Goal: Task Accomplishment & Management: Complete application form

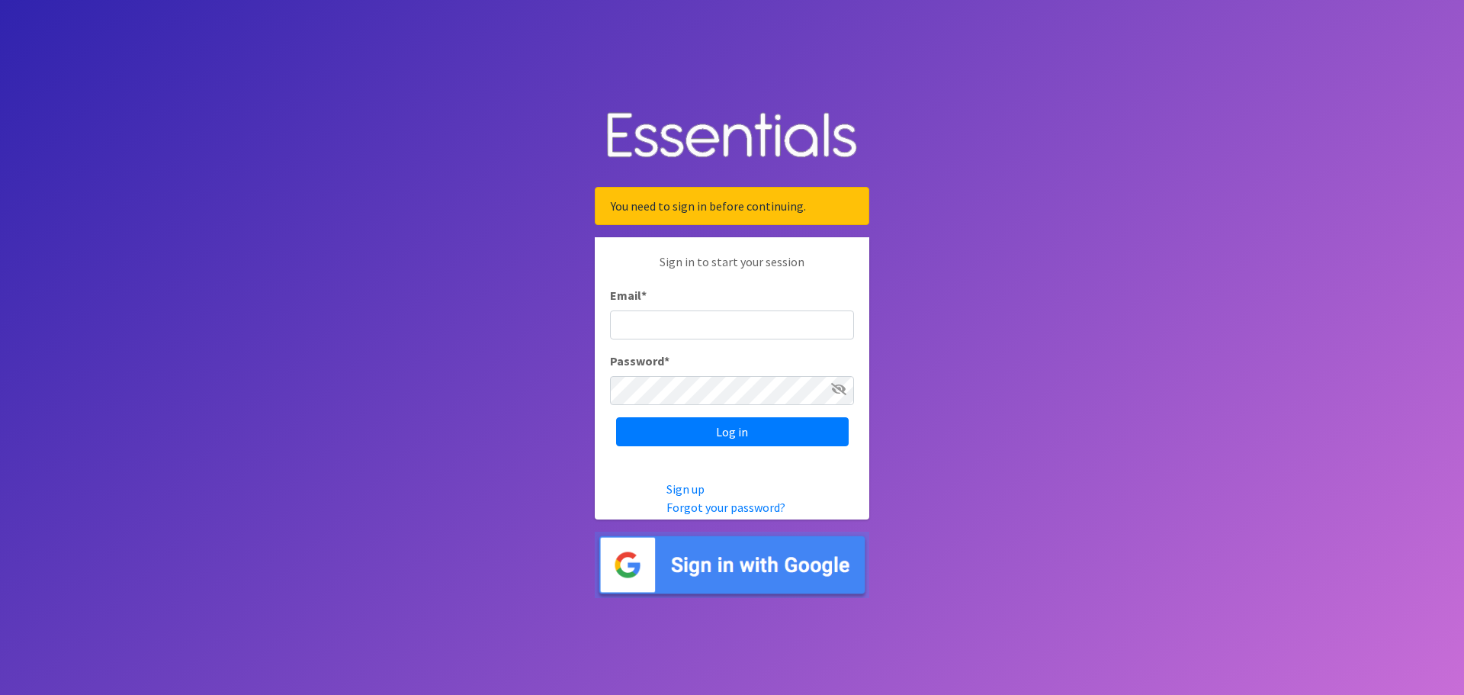
type input "[EMAIL_ADDRESS][DOMAIN_NAME]"
click at [738, 567] on img at bounding box center [732, 565] width 275 height 66
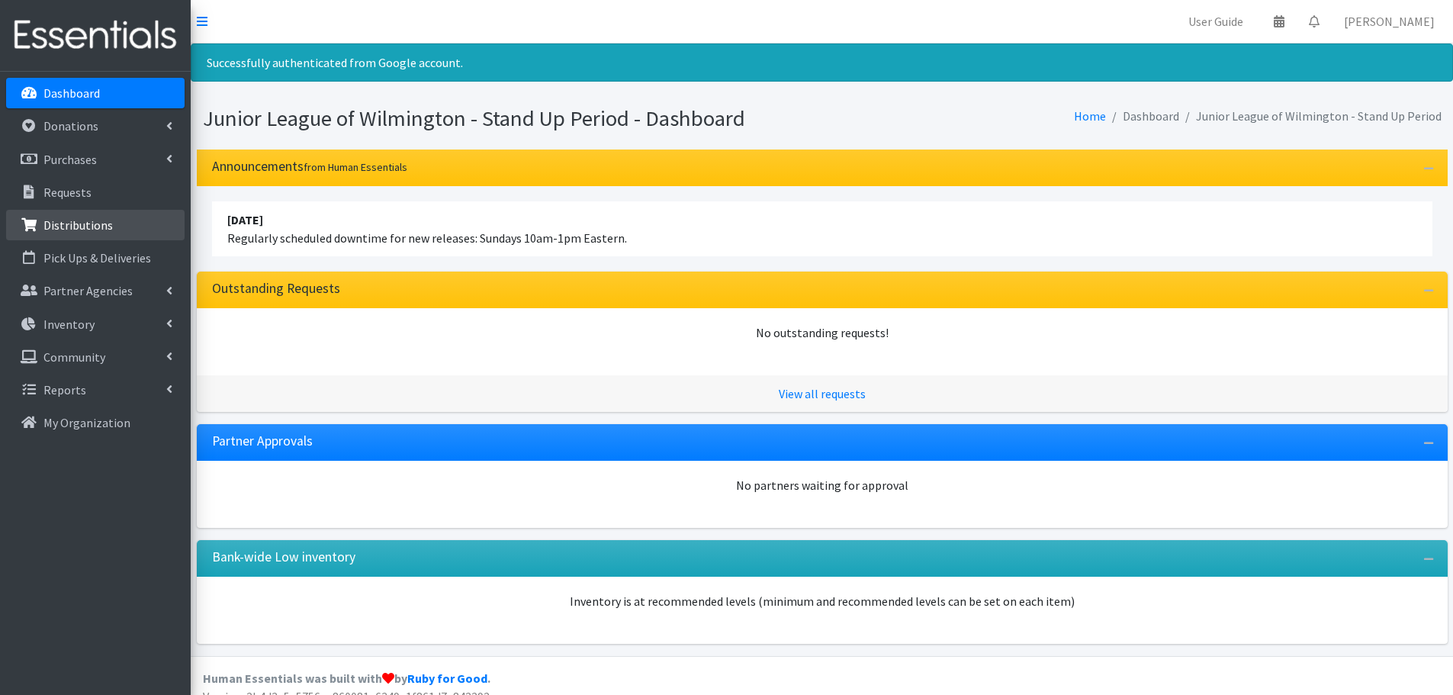
click at [78, 228] on p "Distributions" at bounding box center [77, 224] width 69 height 15
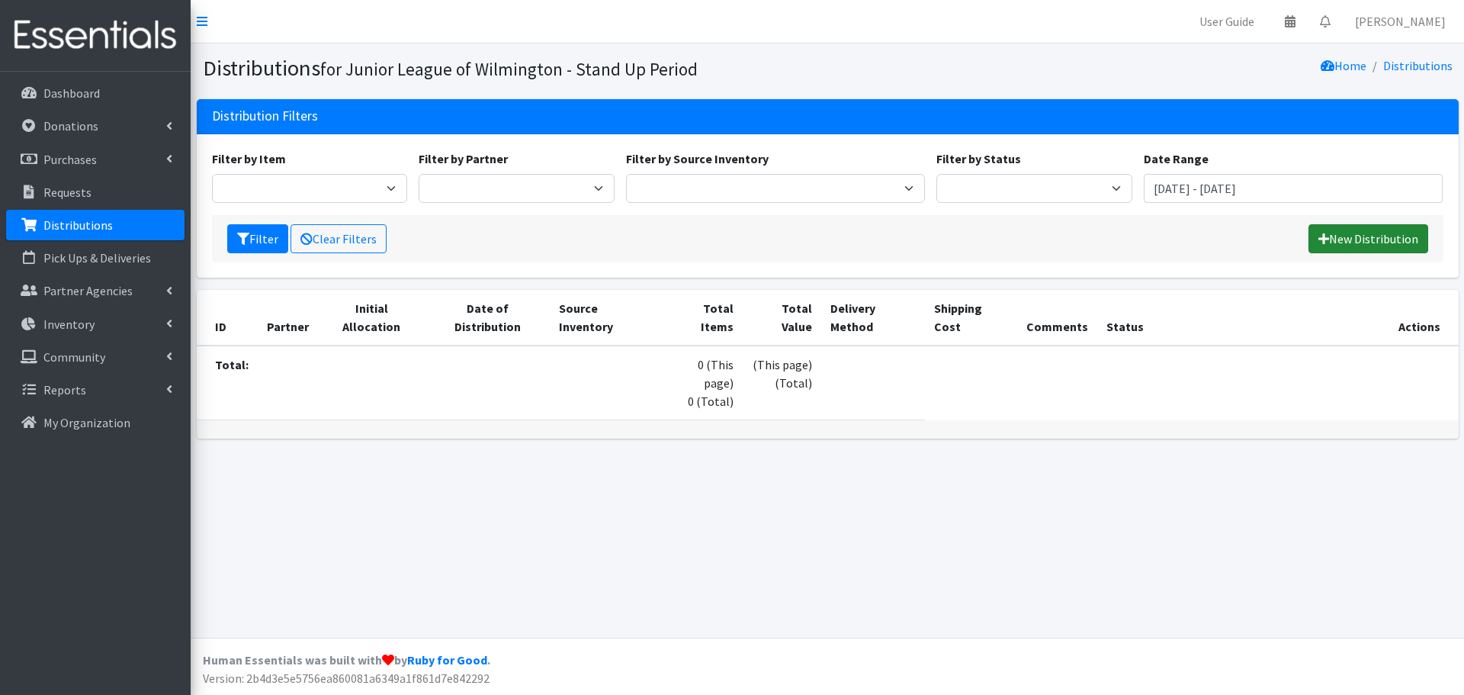
click at [1328, 246] on link "New Distribution" at bounding box center [1369, 238] width 120 height 29
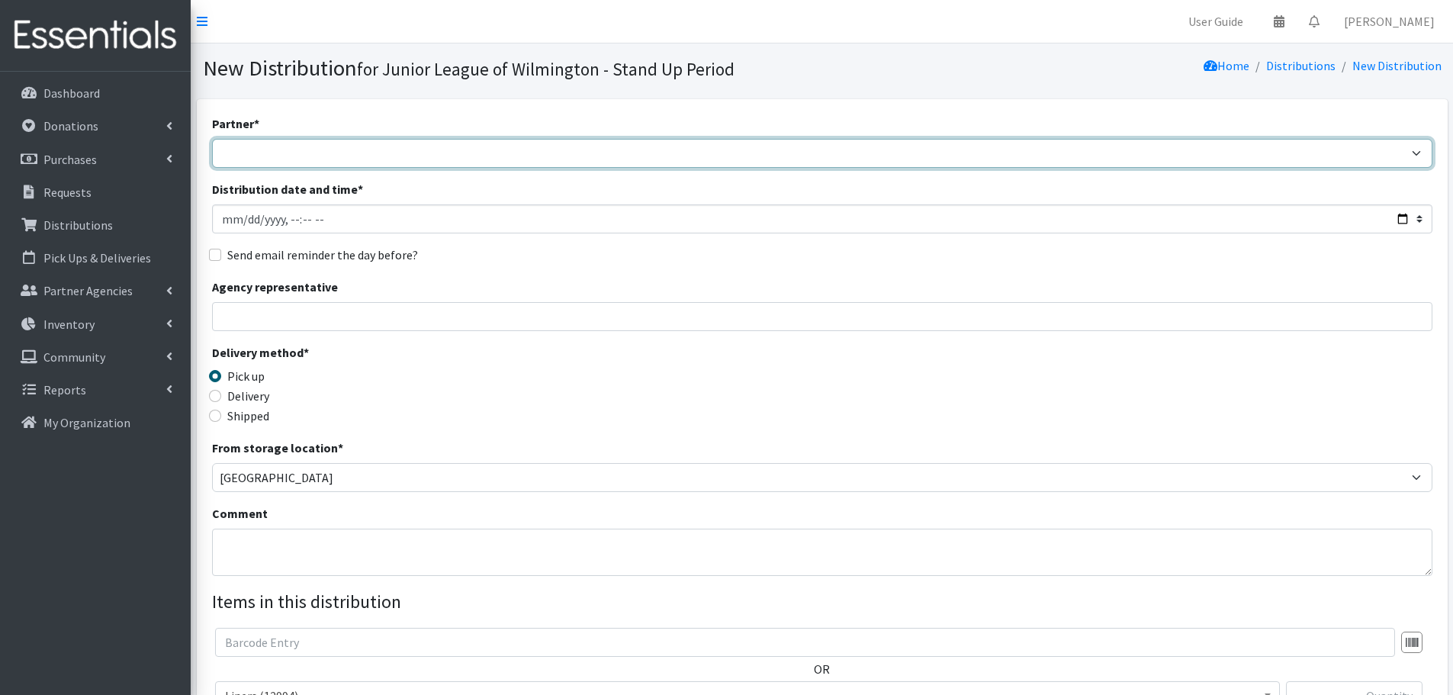
click at [341, 144] on select "[GEOGRAPHIC_DATA] [PERSON_NAME][GEOGRAPHIC_DATA] (Better Tomorrows) Charity Cro…" at bounding box center [822, 153] width 1220 height 29
select select "2325"
click at [212, 139] on select "[GEOGRAPHIC_DATA] [PERSON_NAME][GEOGRAPHIC_DATA] (Better Tomorrows) Charity Cro…" at bounding box center [822, 153] width 1220 height 29
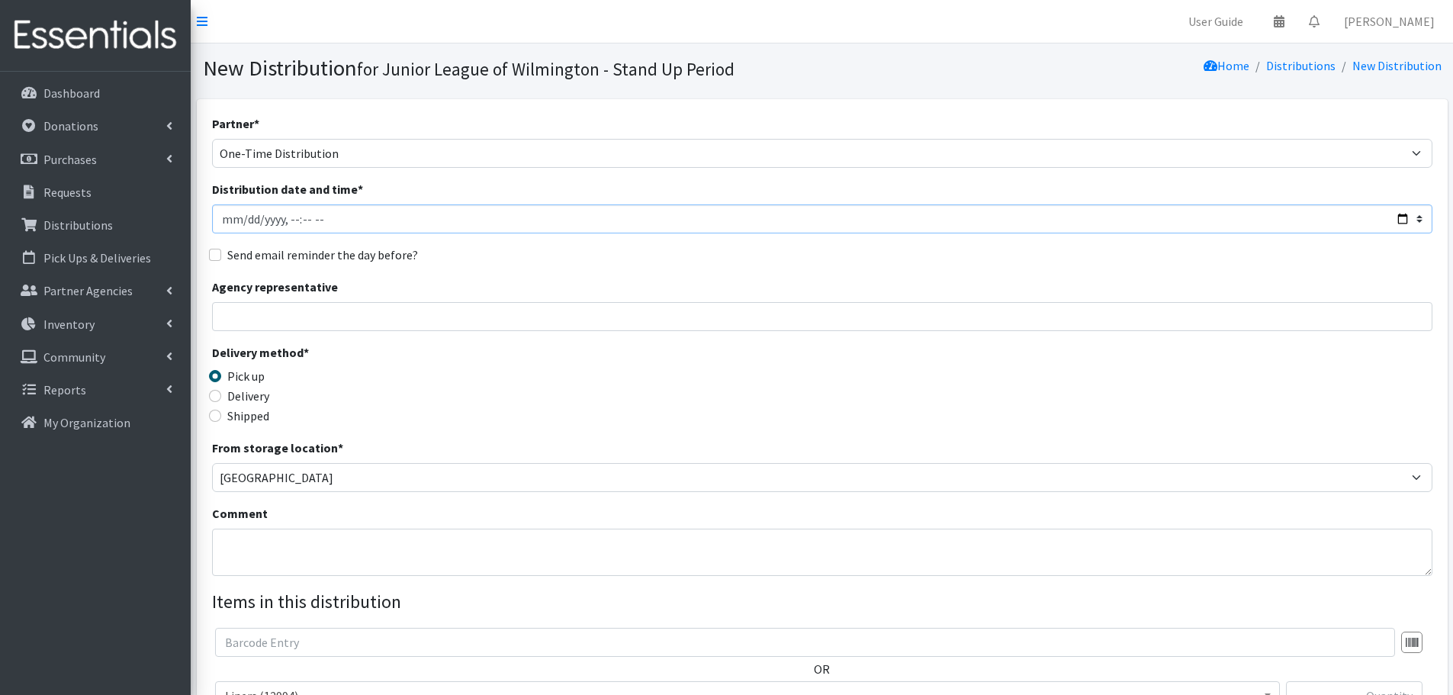
click at [297, 221] on input "Distribution date and time *" at bounding box center [822, 218] width 1220 height 29
click at [308, 220] on input "Distribution date and time *" at bounding box center [822, 218] width 1220 height 29
click at [252, 222] on input "Distribution date and time *" at bounding box center [822, 218] width 1220 height 29
click at [1400, 220] on input "Distribution date and time *" at bounding box center [822, 218] width 1220 height 29
type input "2025-08-27T15:00"
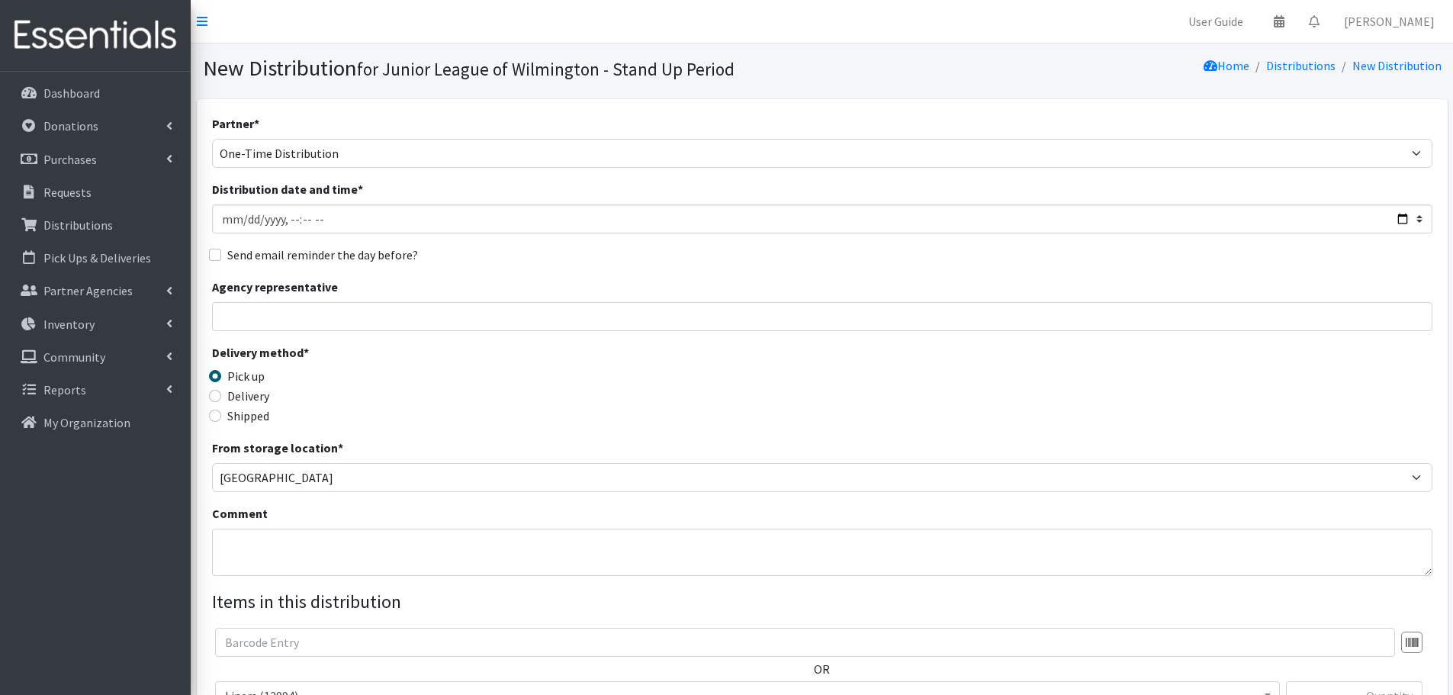
click at [538, 393] on div "Delivery method * Pick up Delivery Shipped Shipping cost" at bounding box center [822, 390] width 1220 height 95
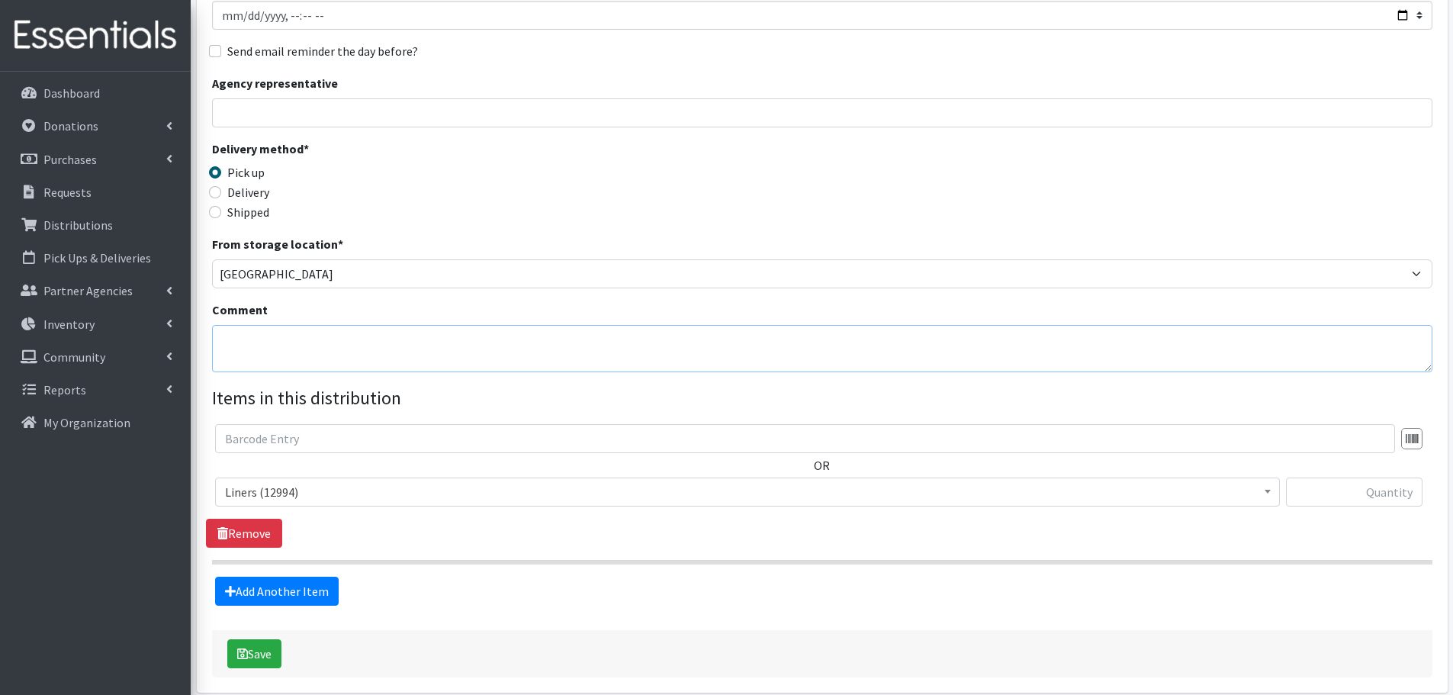
click at [271, 349] on textarea "Comment" at bounding box center [822, 348] width 1220 height 47
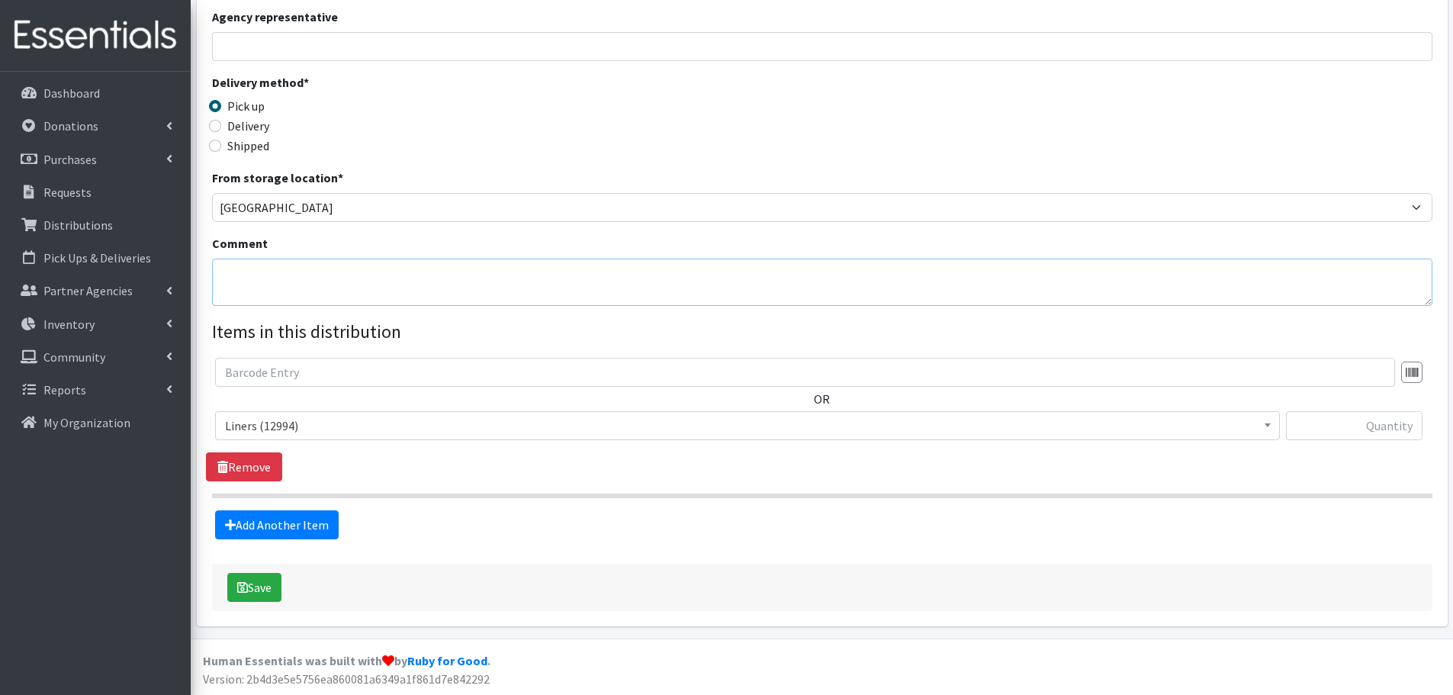
scroll to position [271, 0]
click at [1310, 429] on input "text" at bounding box center [1354, 424] width 137 height 29
type input "144"
click at [309, 522] on link "Add Another Item" at bounding box center [277, 524] width 124 height 29
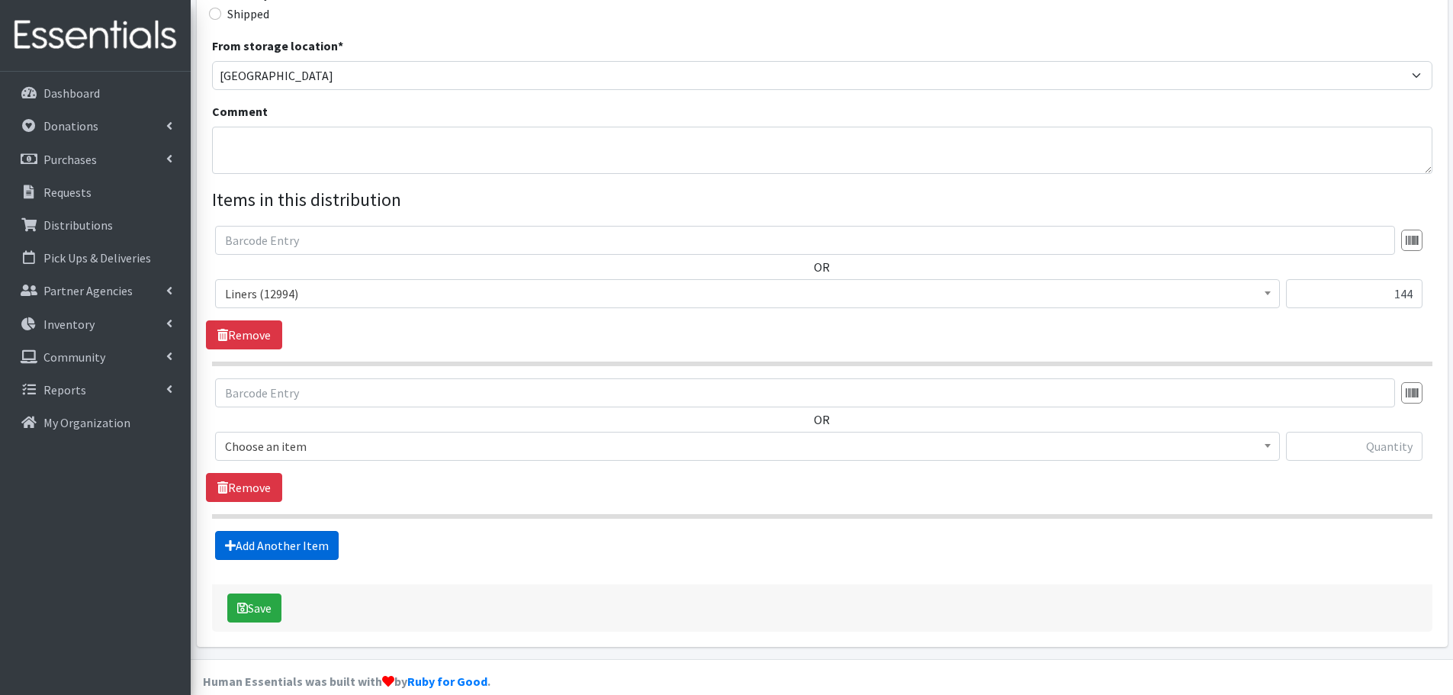
scroll to position [423, 0]
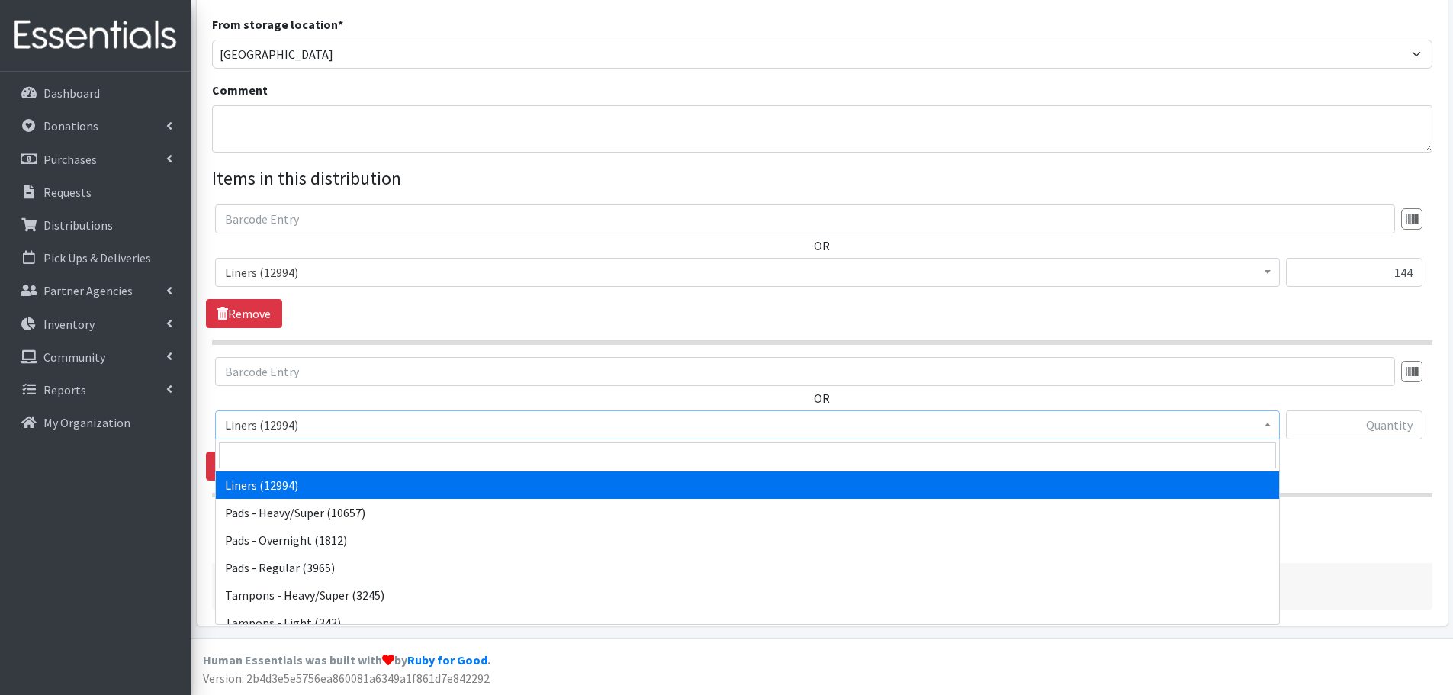
click at [992, 429] on span "Liners (12994)" at bounding box center [747, 424] width 1045 height 21
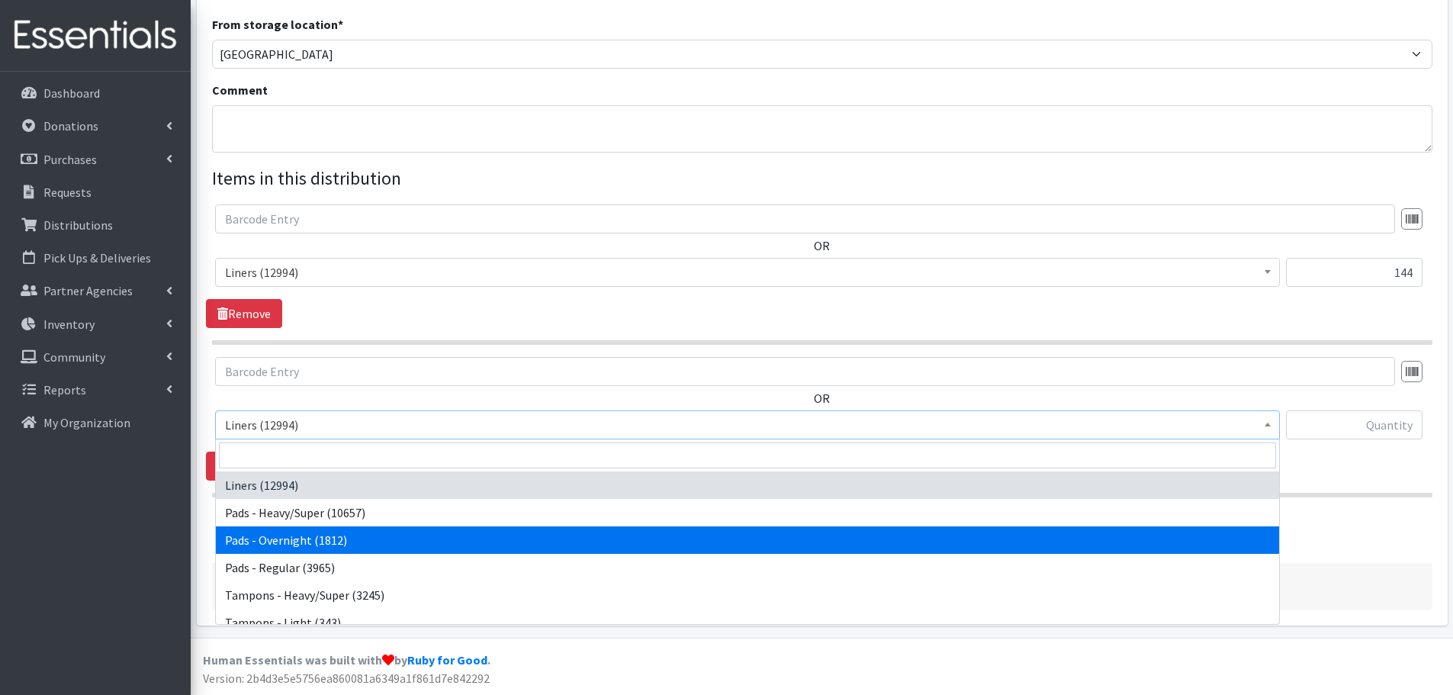
select select "6758"
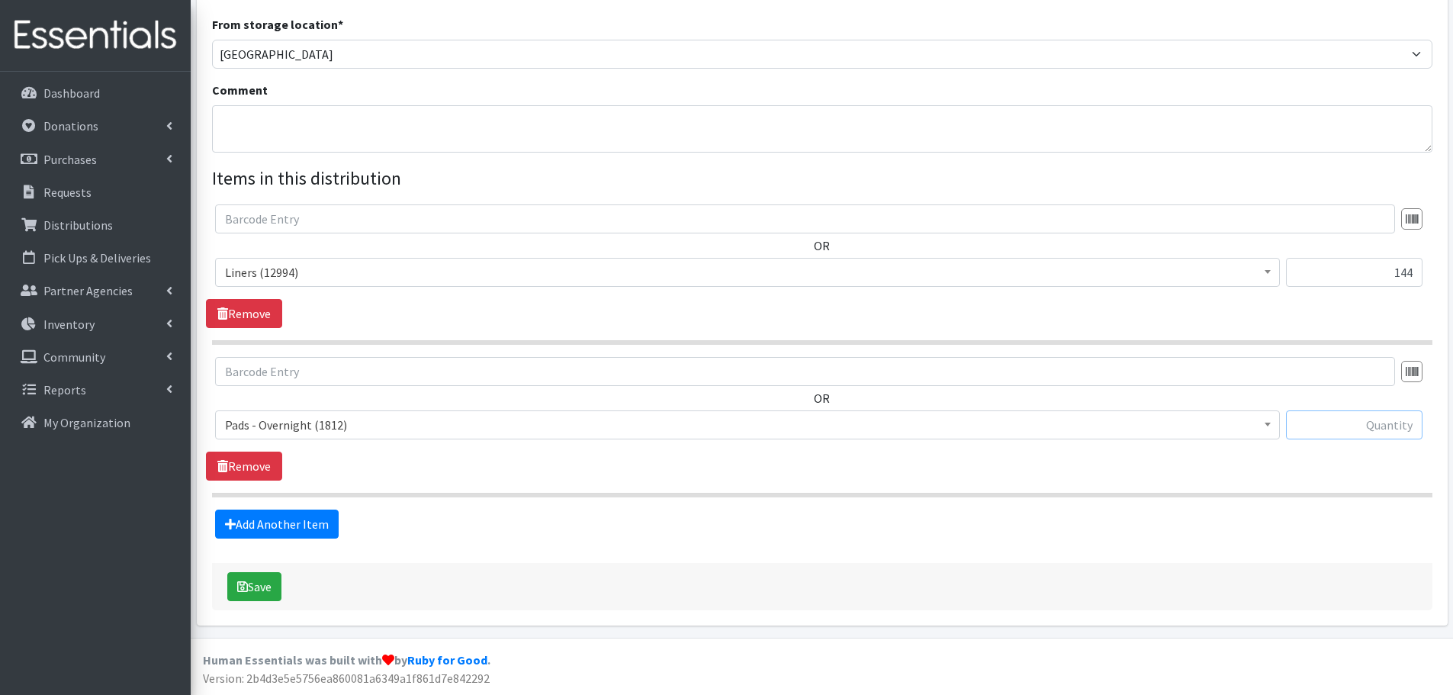
click at [1390, 422] on input "text" at bounding box center [1354, 424] width 137 height 29
type input "78"
click at [297, 524] on link "Add Another Item" at bounding box center [277, 524] width 124 height 29
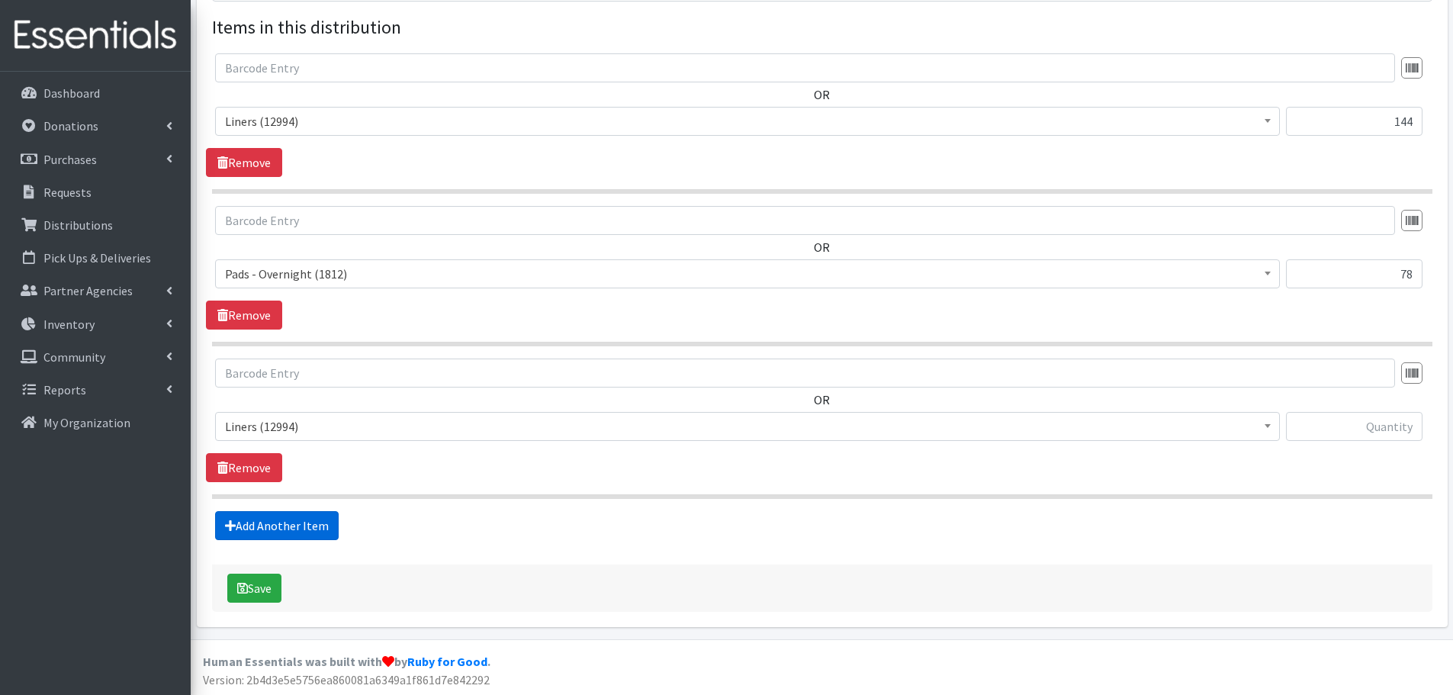
scroll to position [576, 0]
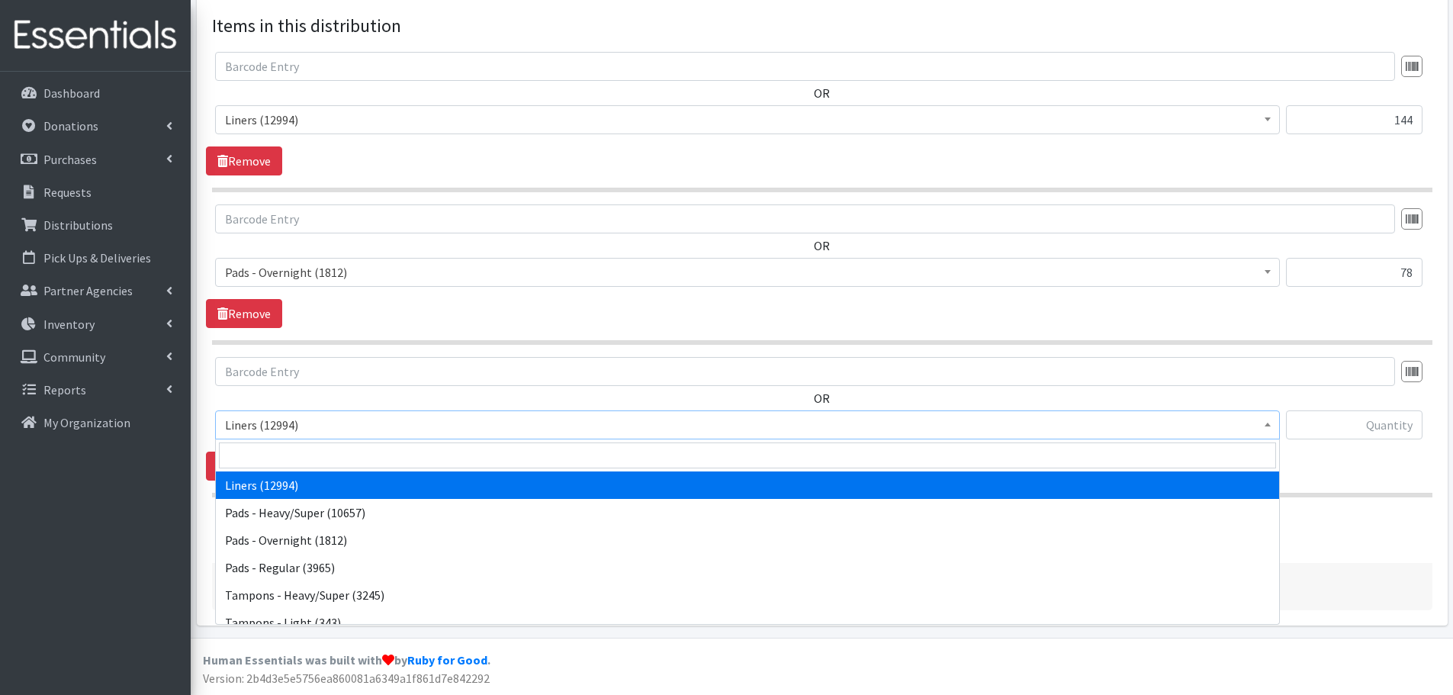
click at [386, 431] on span "Liners (12994)" at bounding box center [747, 424] width 1045 height 21
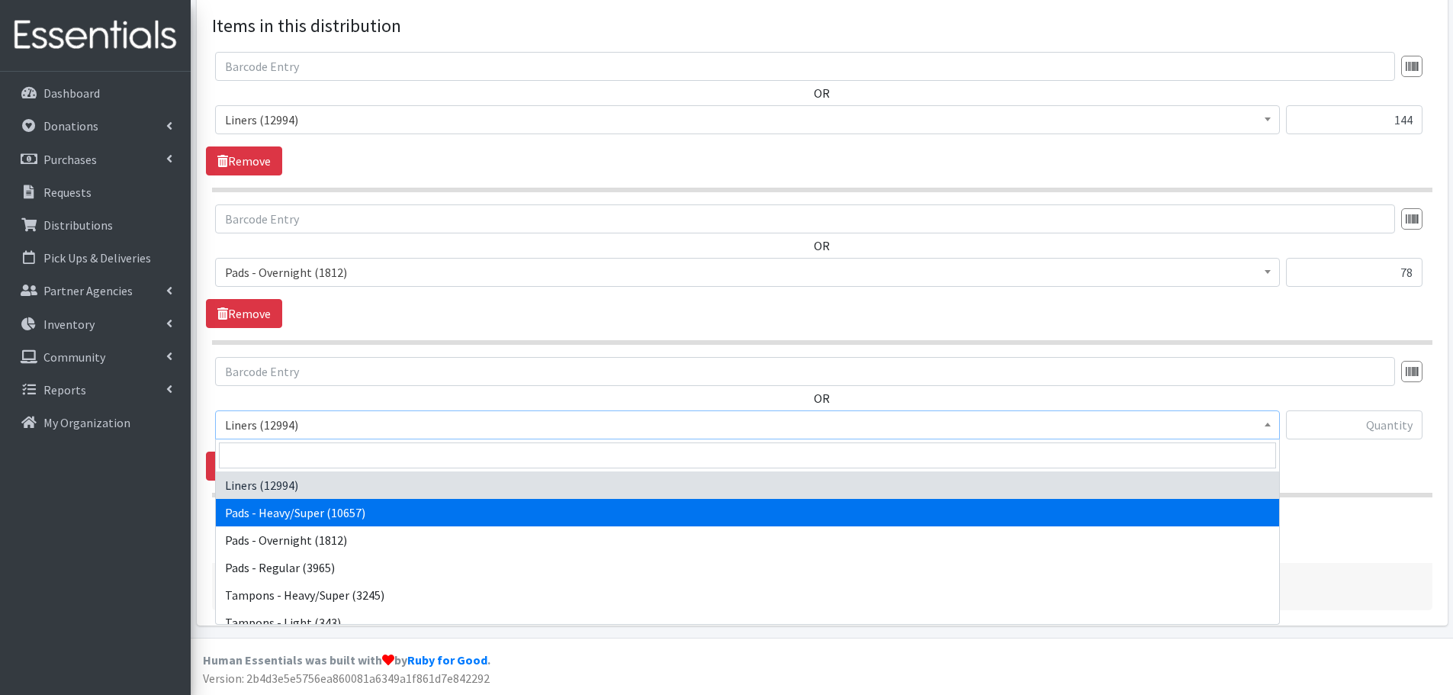
select select "6757"
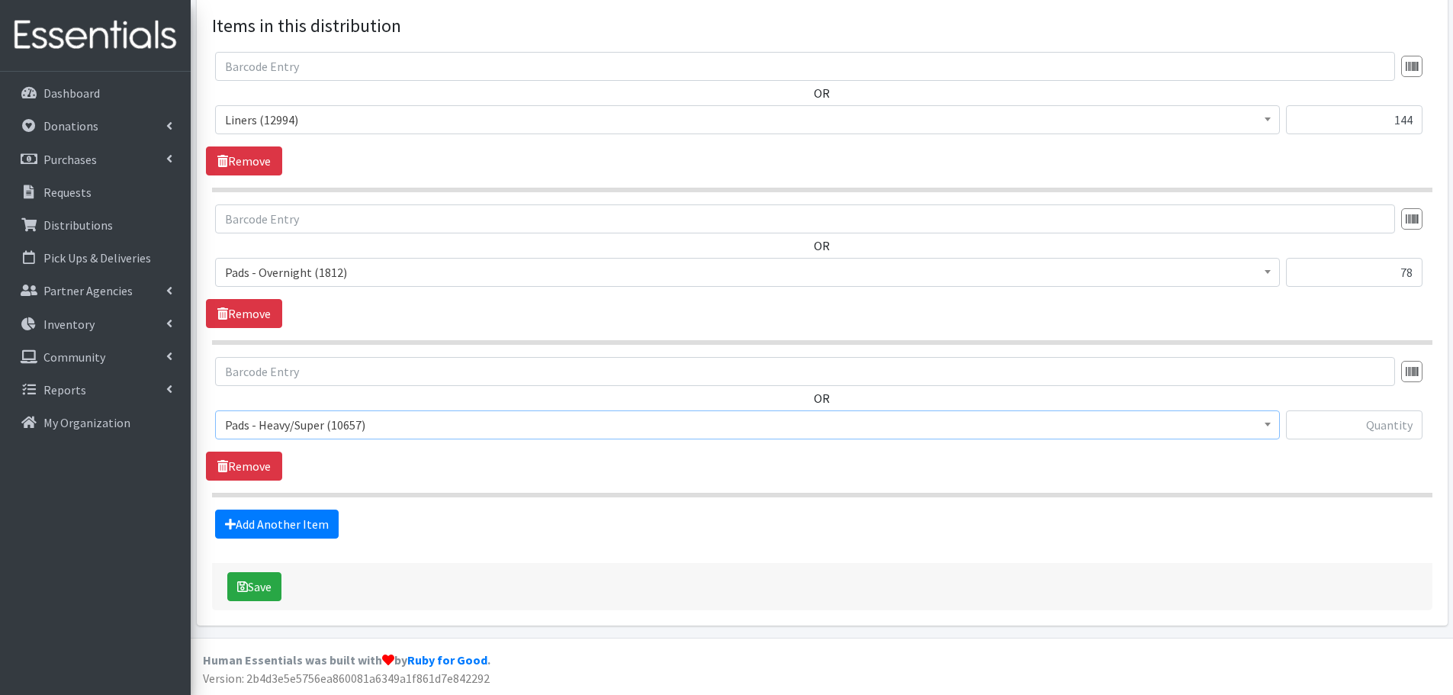
click at [1424, 429] on div "Liners (12994) Pads - Heavy/Super (10657) Pads - Overnight (1812) Pads - Regula…" at bounding box center [822, 430] width 1214 height 41
click at [1415, 427] on input "text" at bounding box center [1354, 424] width 137 height 29
type input "26"
click at [257, 523] on link "Add Another Item" at bounding box center [277, 524] width 124 height 29
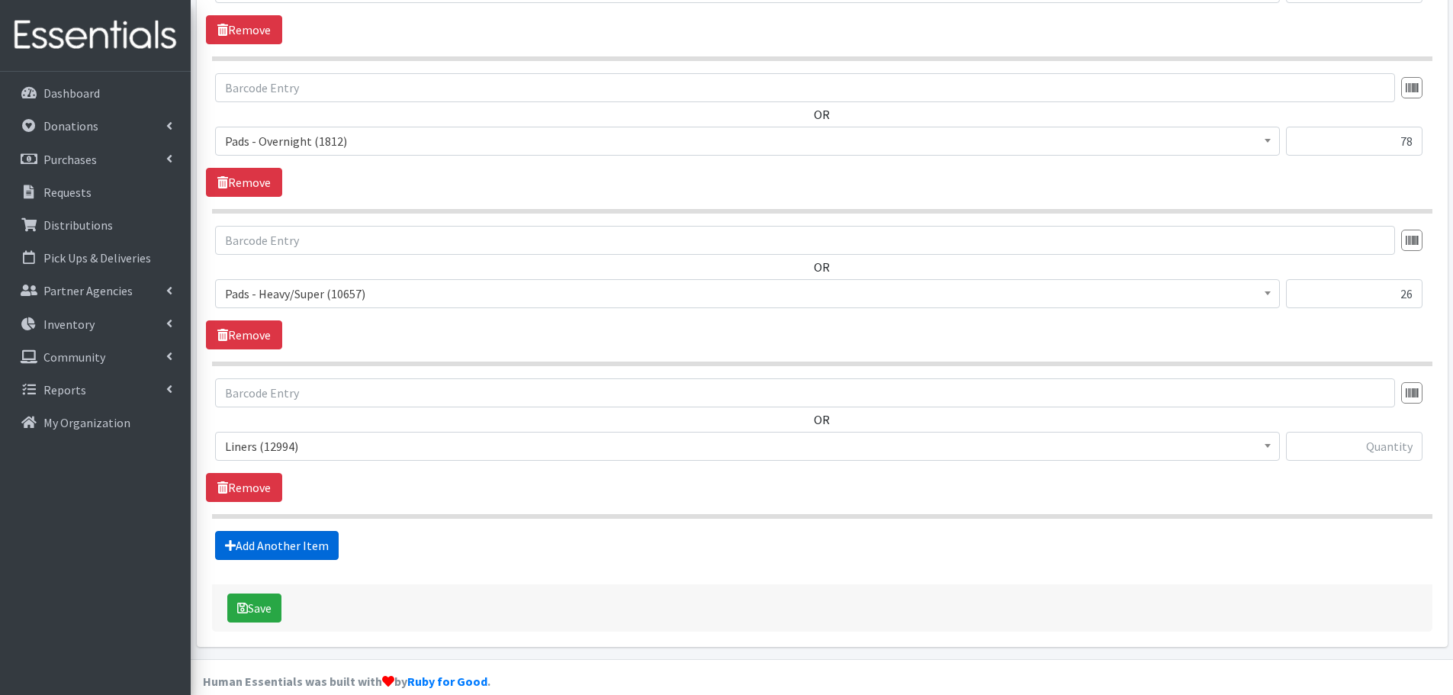
scroll to position [728, 0]
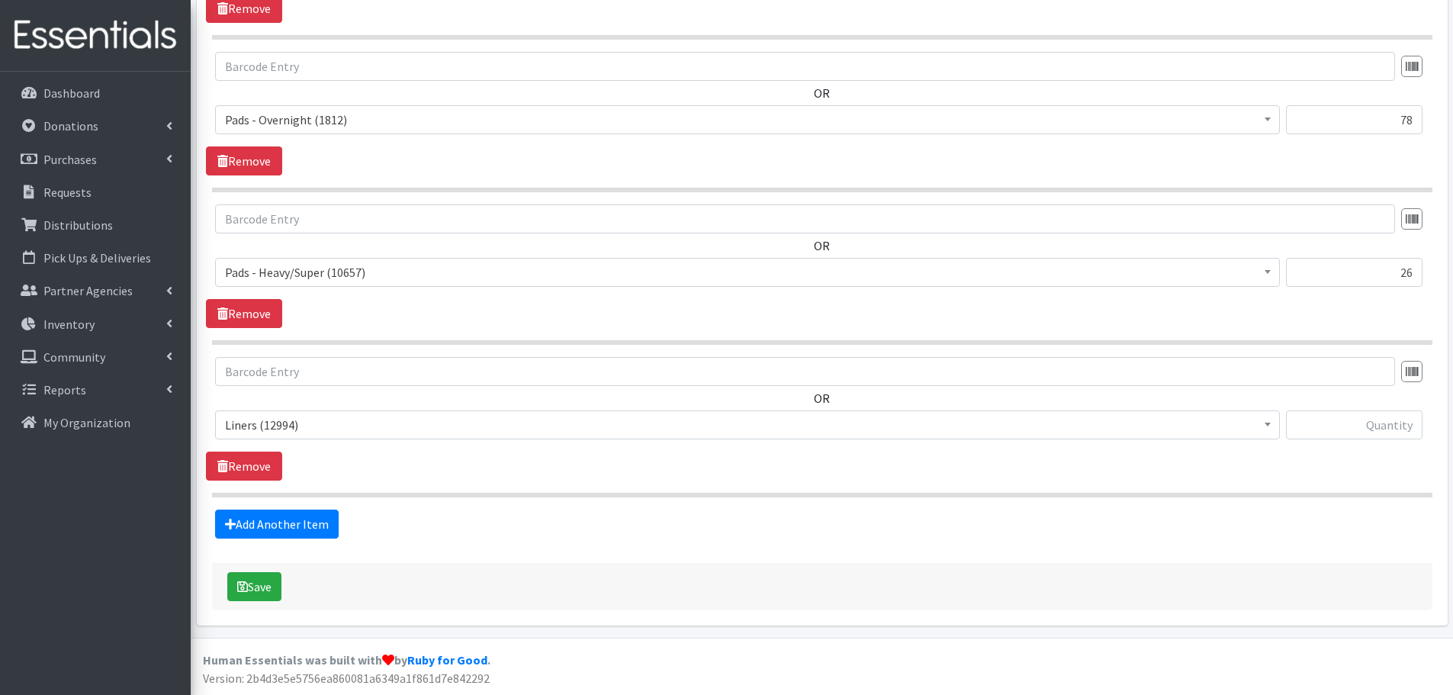
click at [325, 420] on span "Liners (12994)" at bounding box center [747, 424] width 1045 height 21
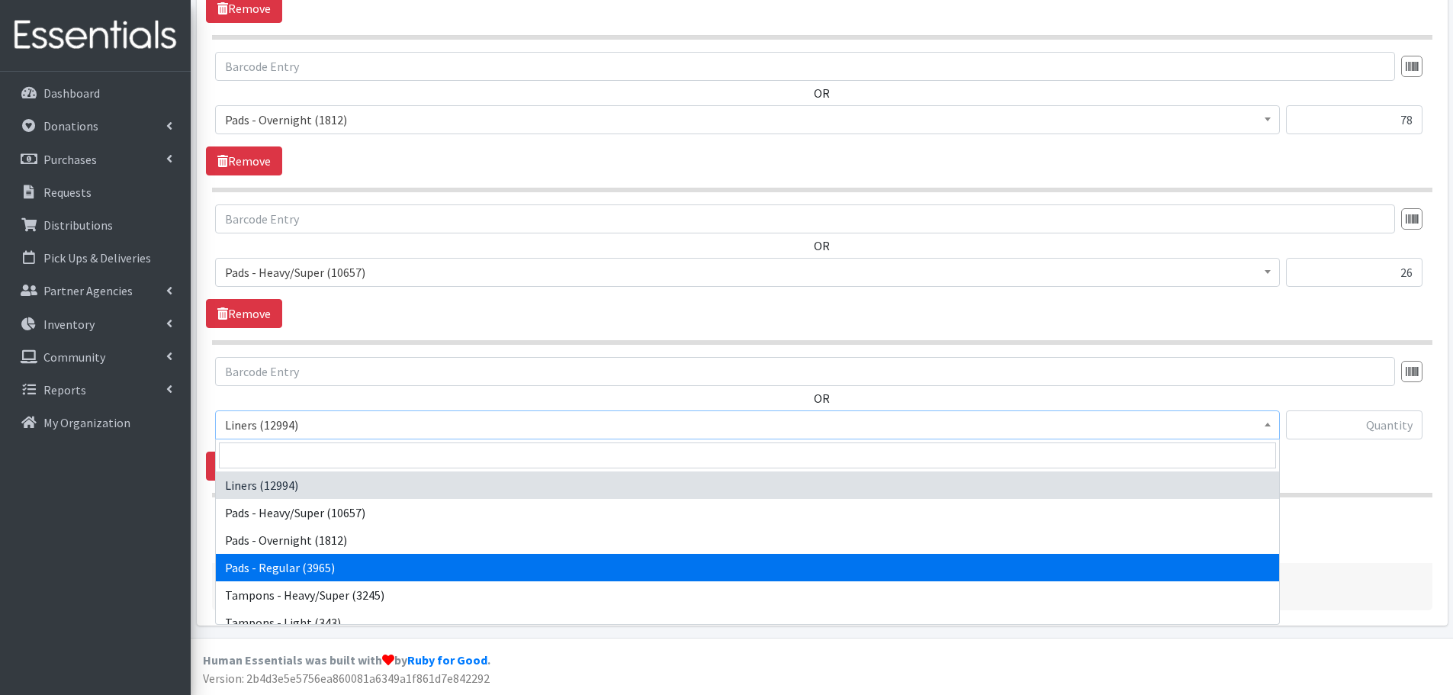
select select "5088"
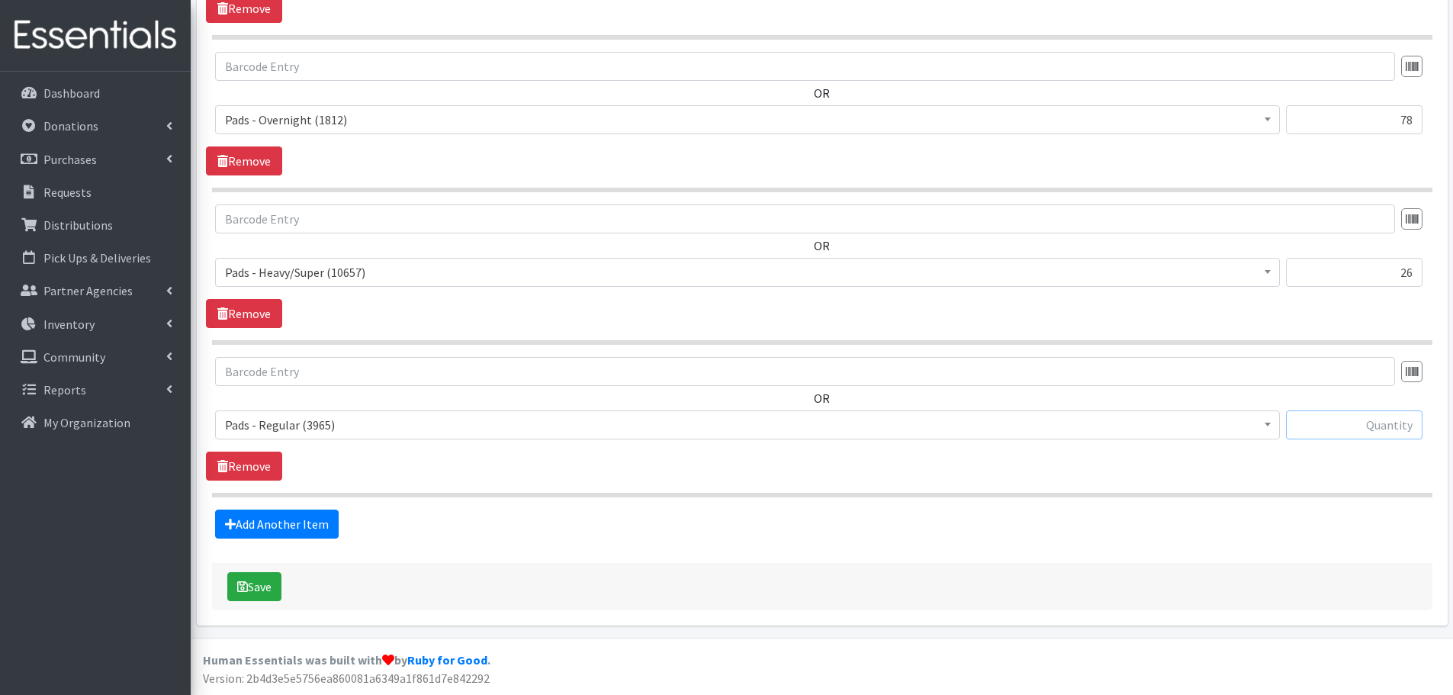
click at [1359, 414] on input "text" at bounding box center [1354, 424] width 137 height 29
type input "46"
click at [270, 531] on link "Add Another Item" at bounding box center [277, 524] width 124 height 29
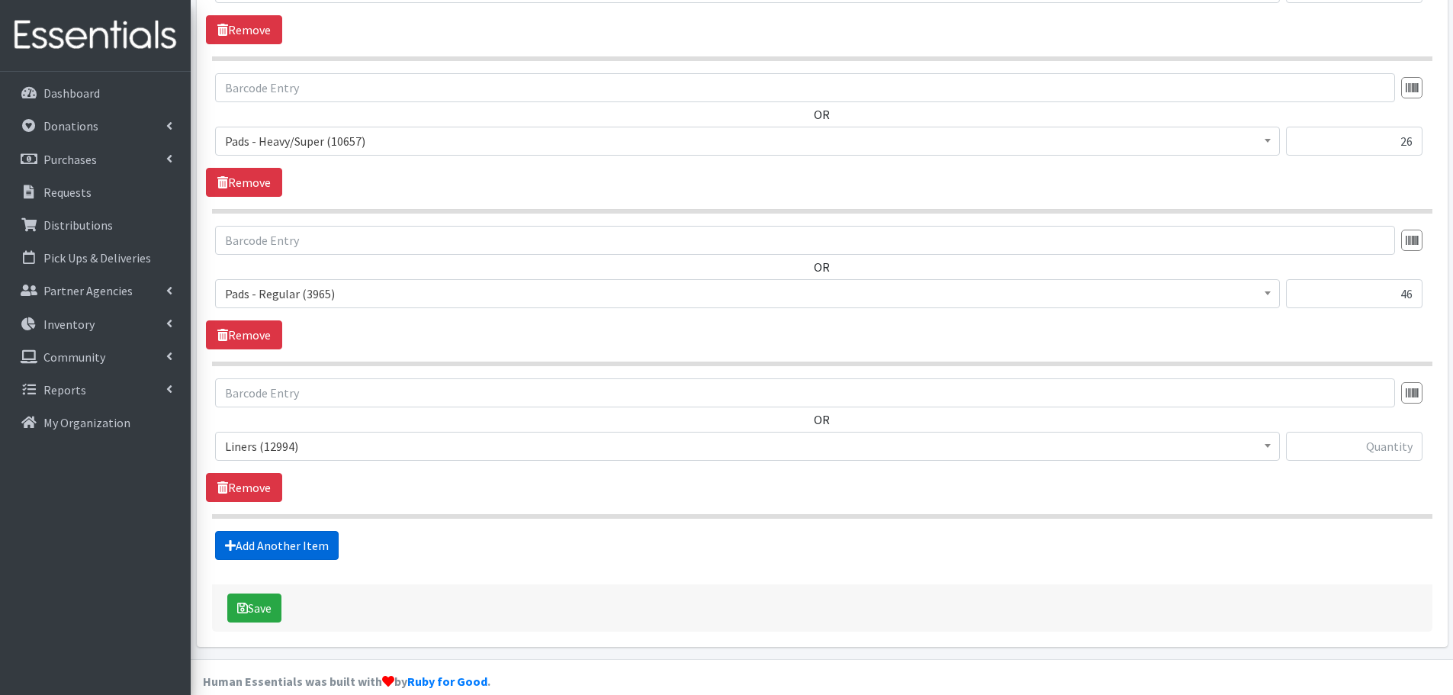
scroll to position [881, 0]
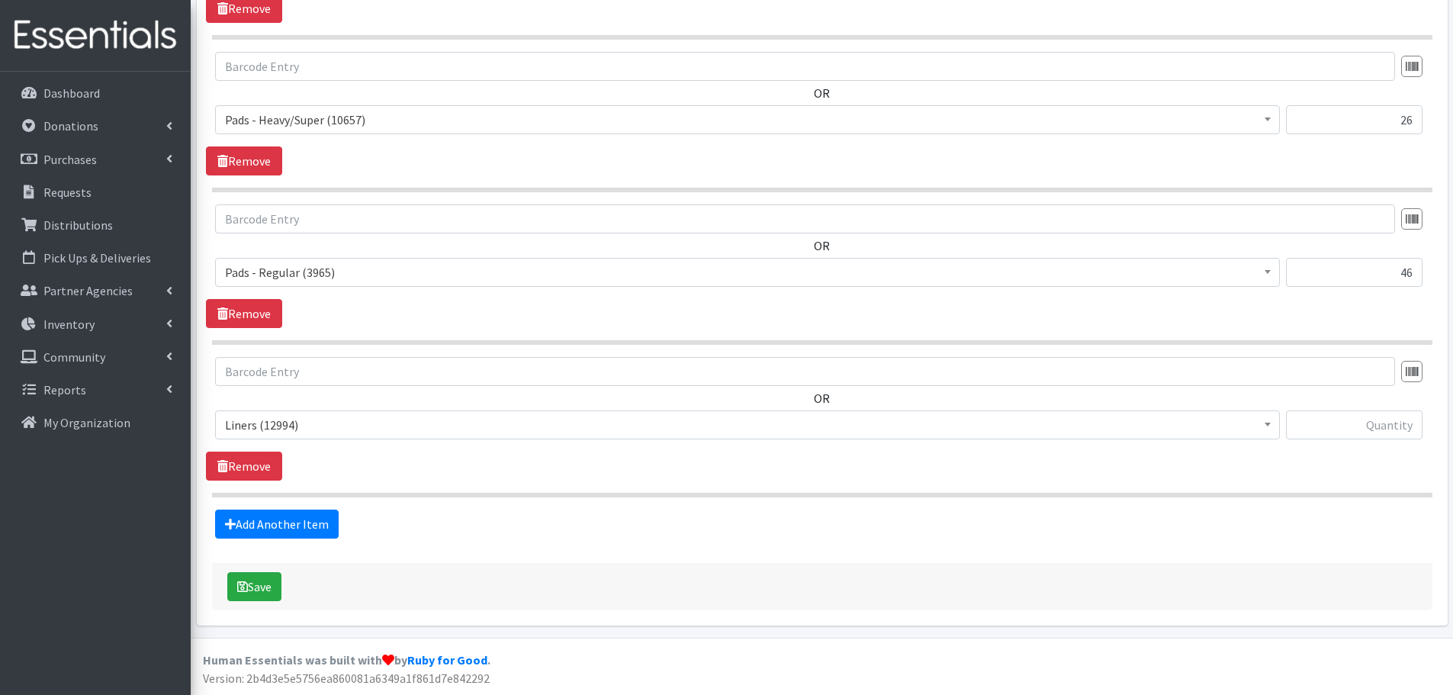
click at [401, 422] on span "Liners (12994)" at bounding box center [747, 424] width 1045 height 21
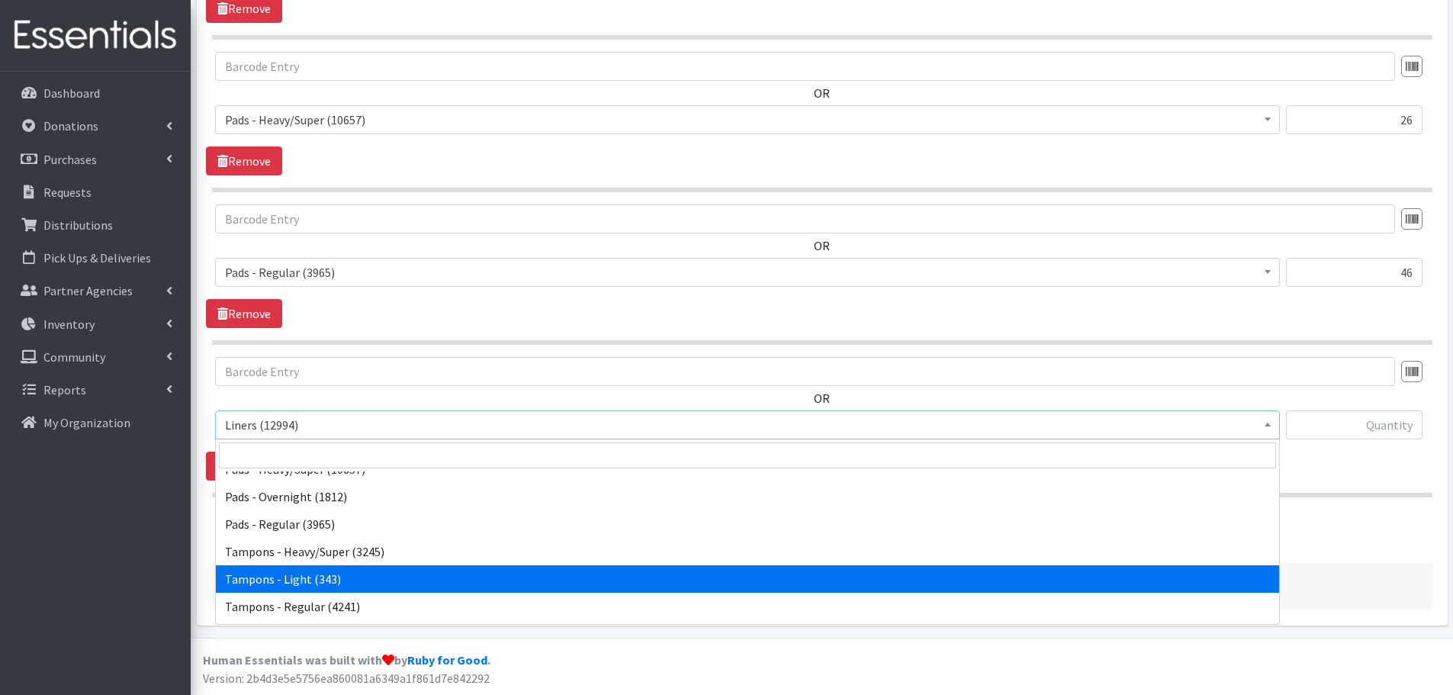
scroll to position [67, 0]
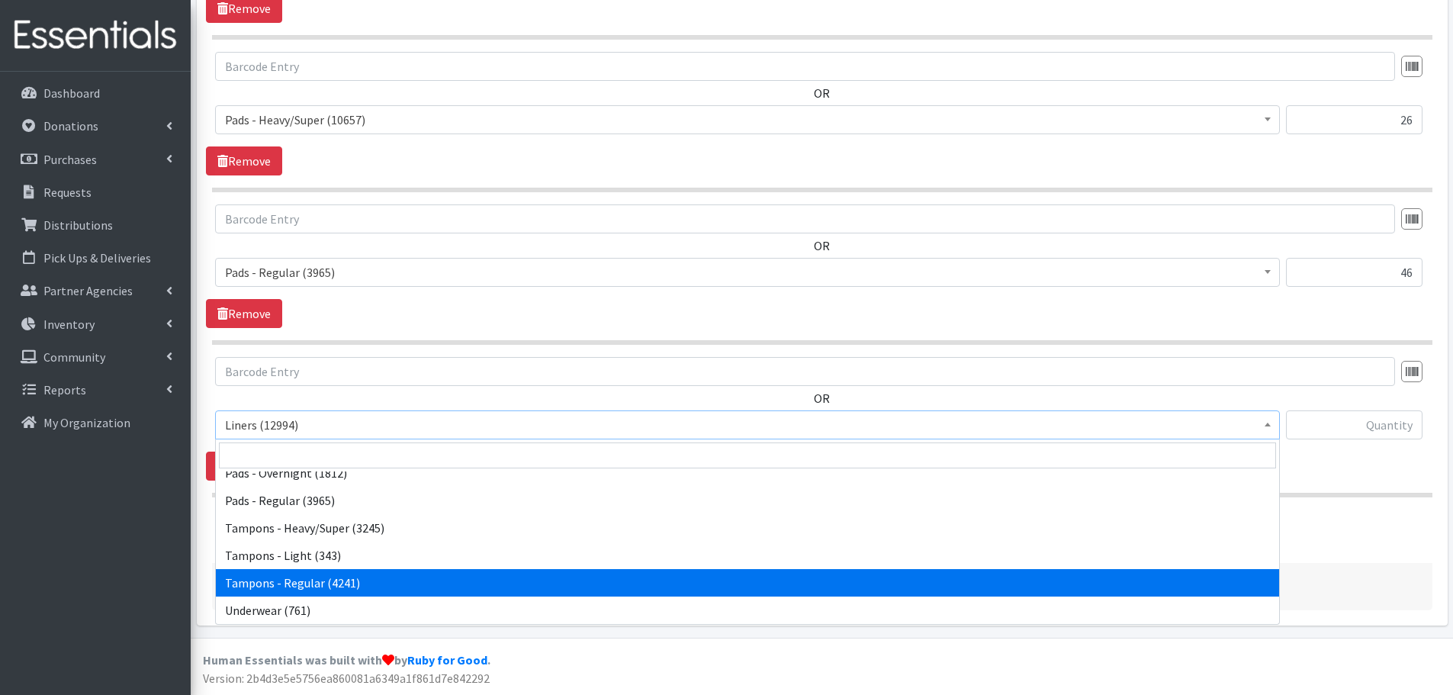
select select "6759"
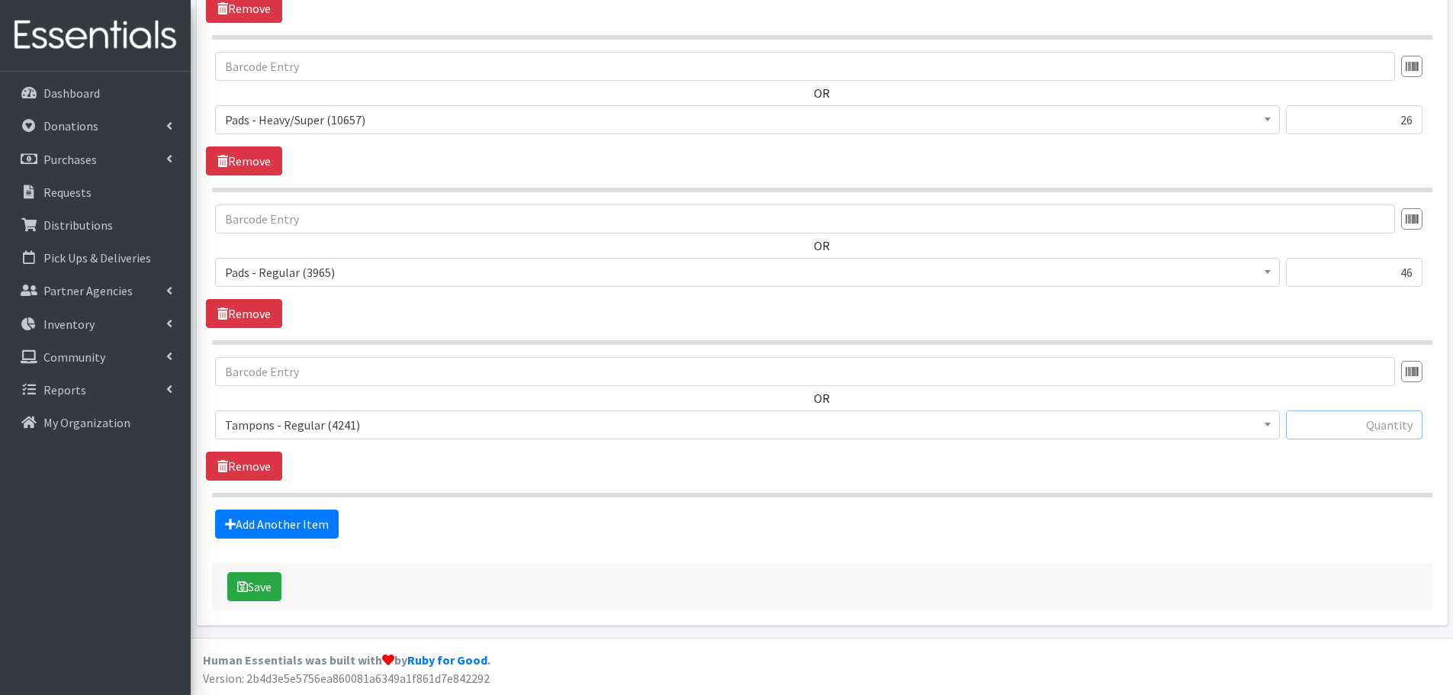
click at [1339, 423] on input "text" at bounding box center [1354, 424] width 137 height 29
type input "82"
click at [1144, 510] on div "Add Another Item" at bounding box center [822, 524] width 1232 height 29
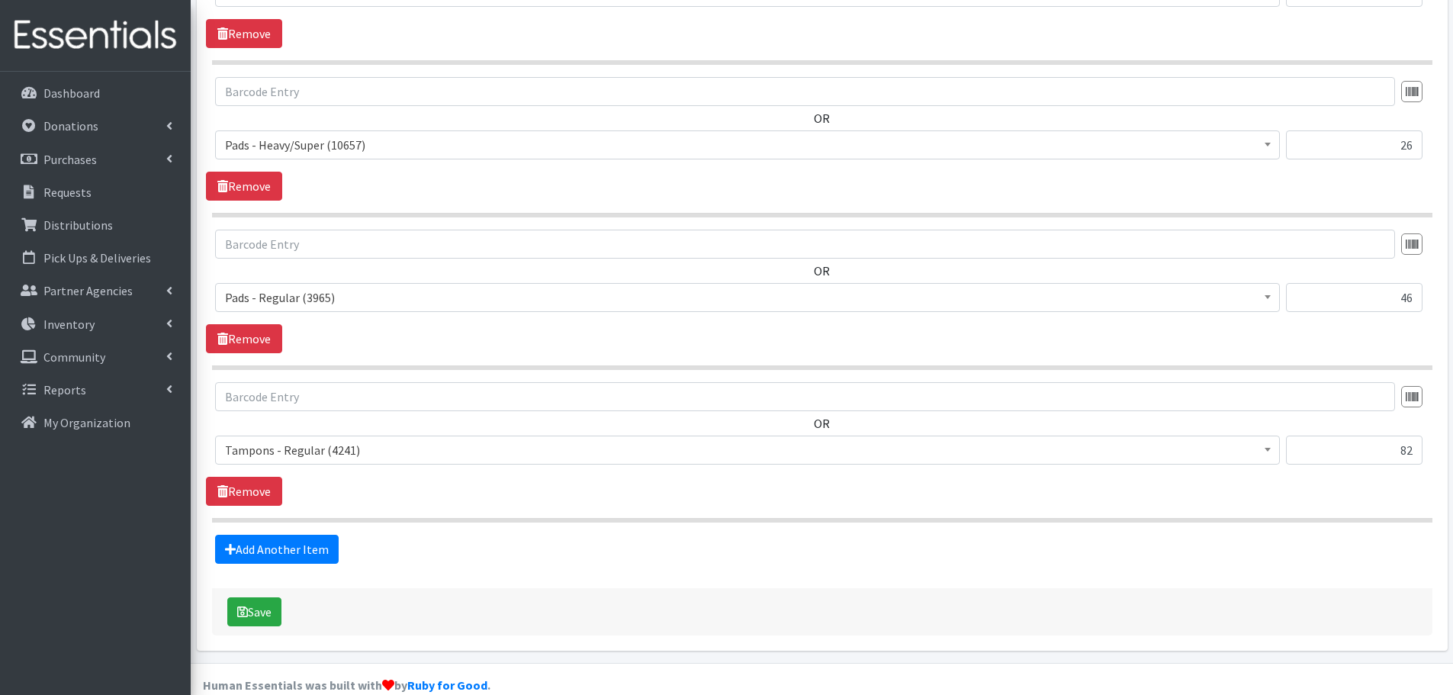
scroll to position [881, 0]
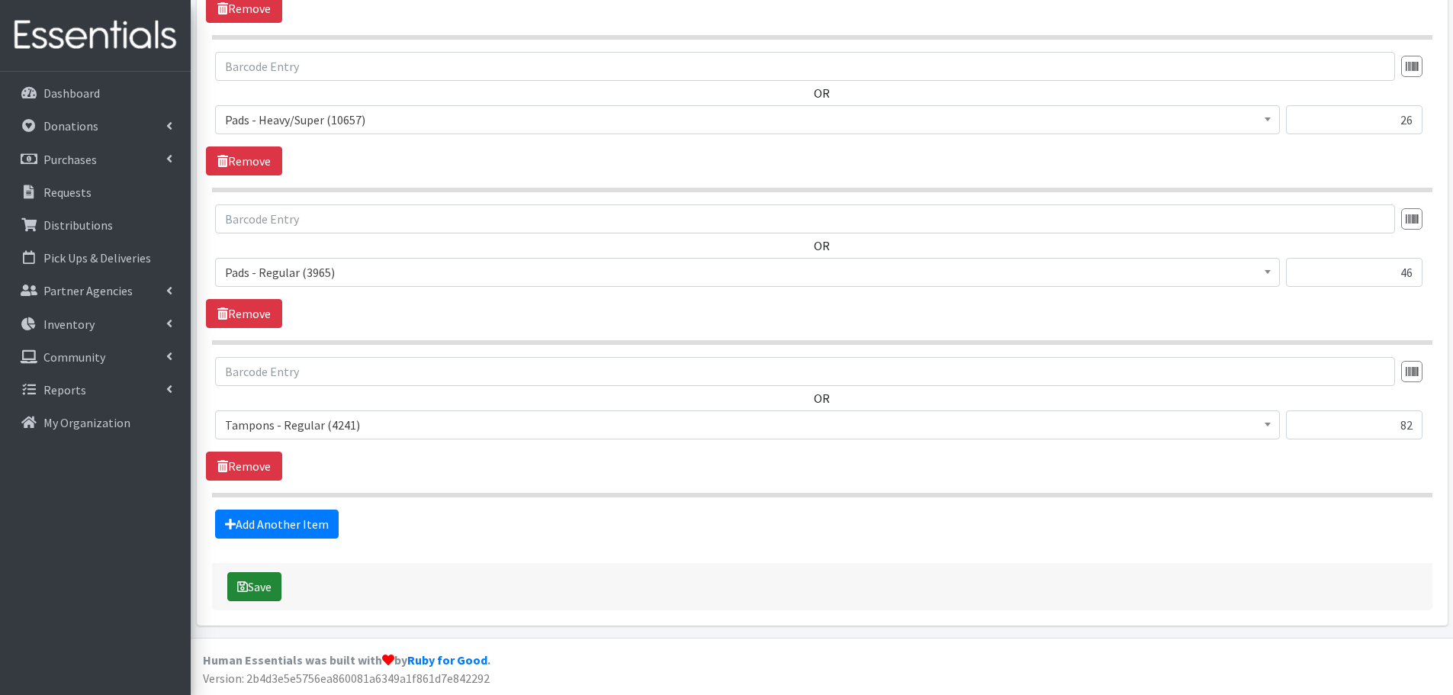
click at [268, 594] on button "Save" at bounding box center [254, 586] width 54 height 29
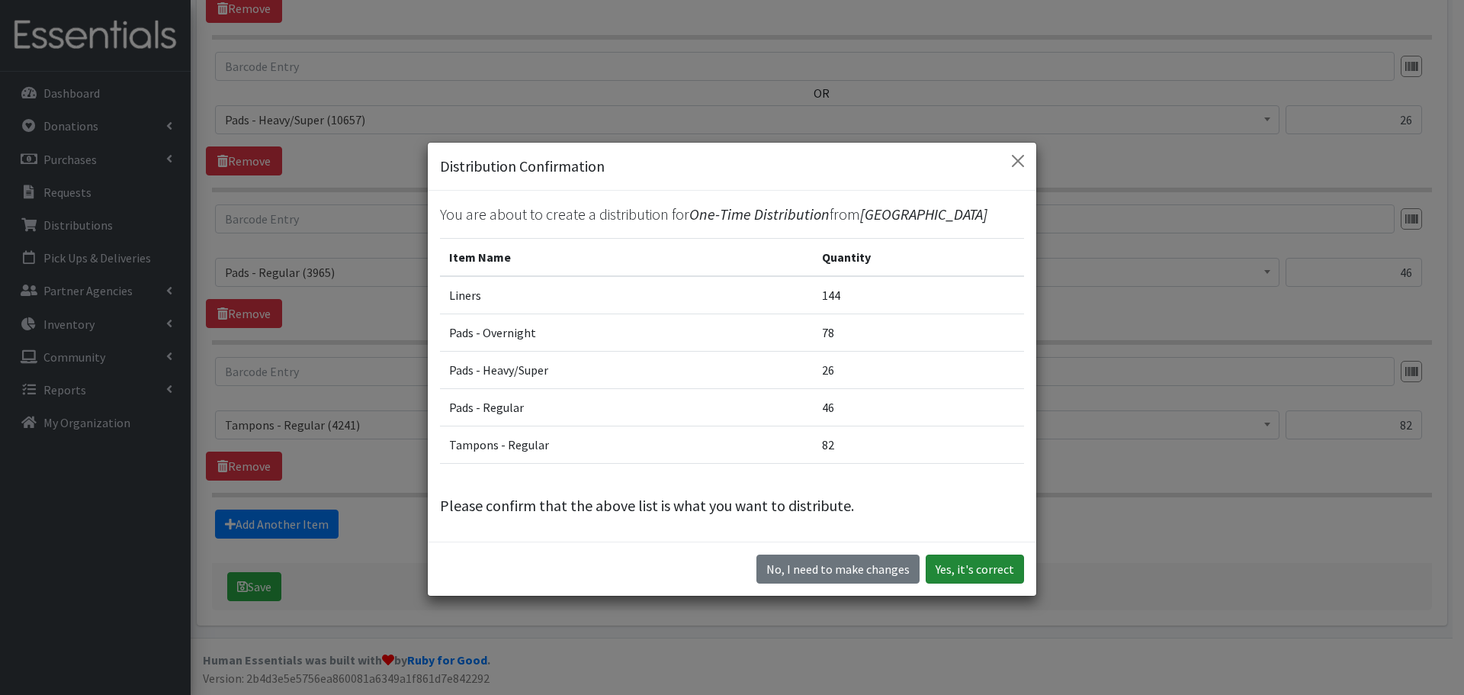
click at [985, 574] on button "Yes, it's correct" at bounding box center [975, 569] width 98 height 29
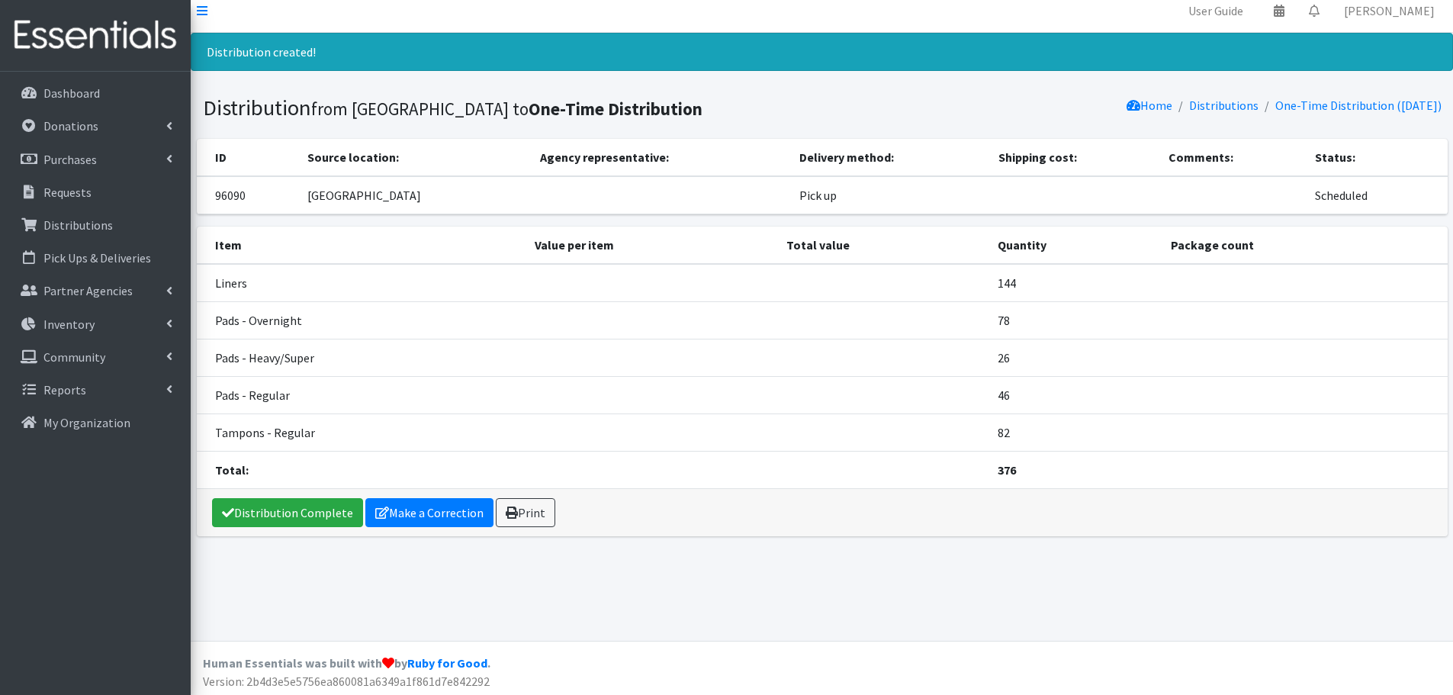
scroll to position [14, 0]
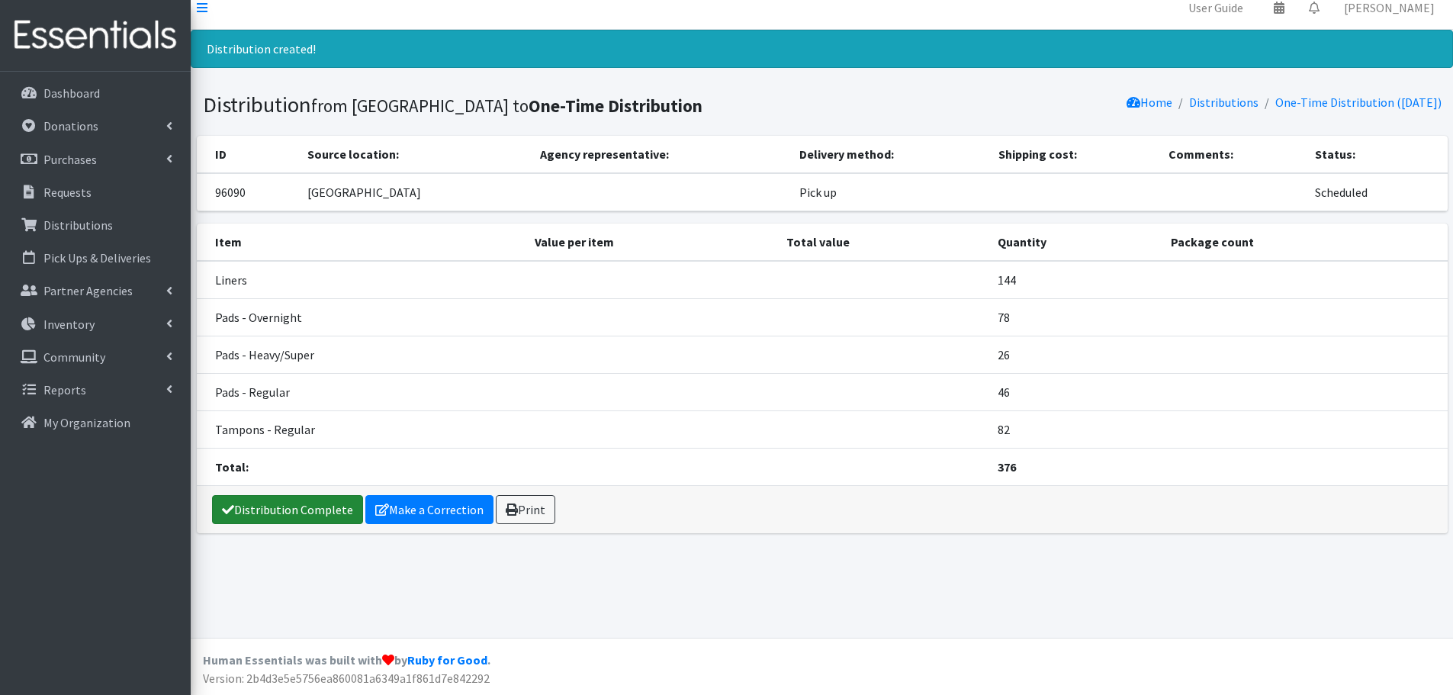
click at [285, 508] on link "Distribution Complete" at bounding box center [287, 509] width 151 height 29
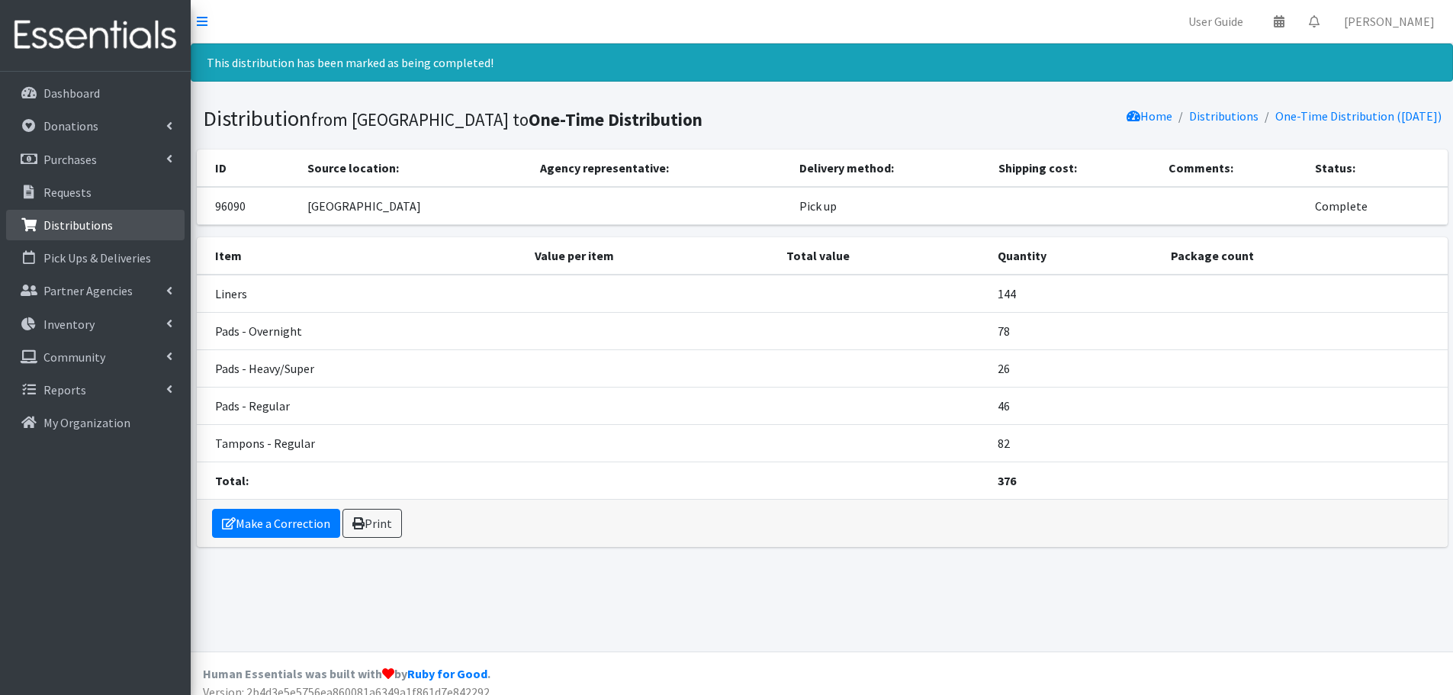
click at [63, 226] on p "Distributions" at bounding box center [77, 224] width 69 height 15
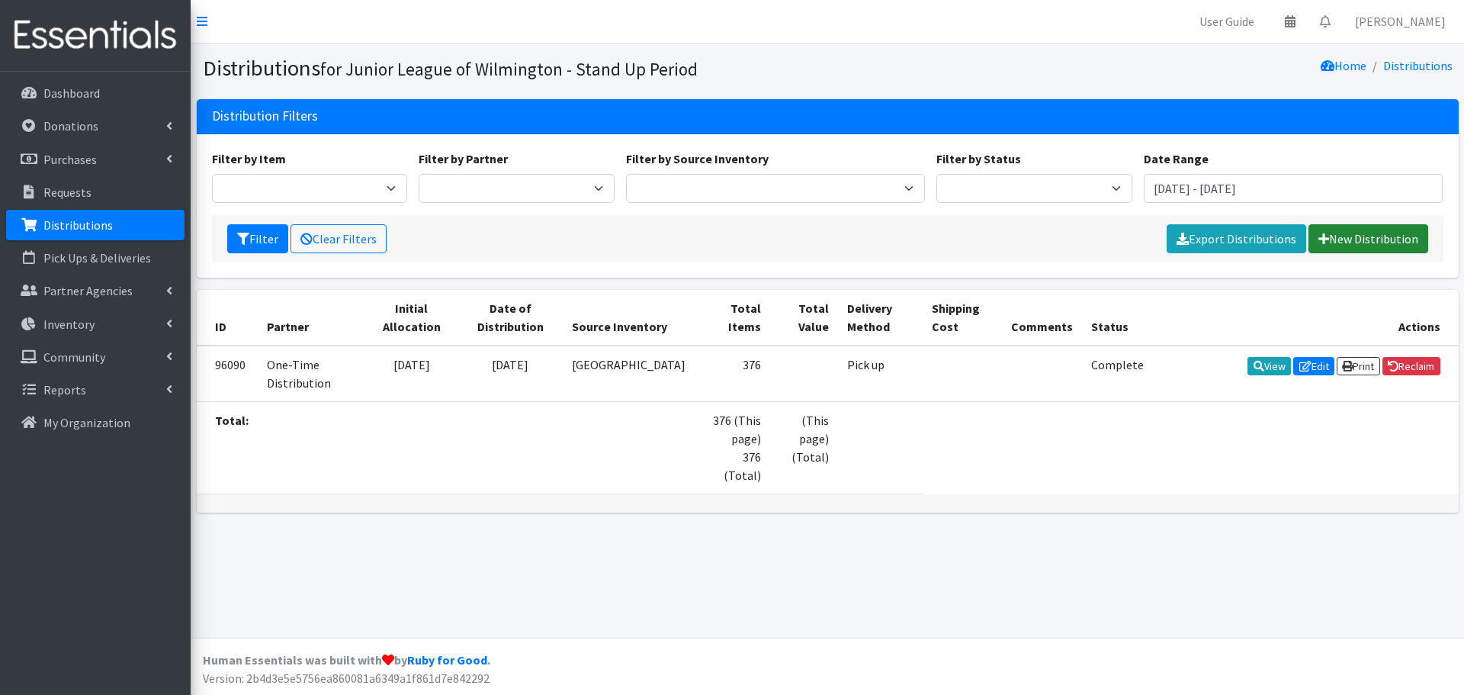
click at [1382, 236] on link "New Distribution" at bounding box center [1369, 238] width 120 height 29
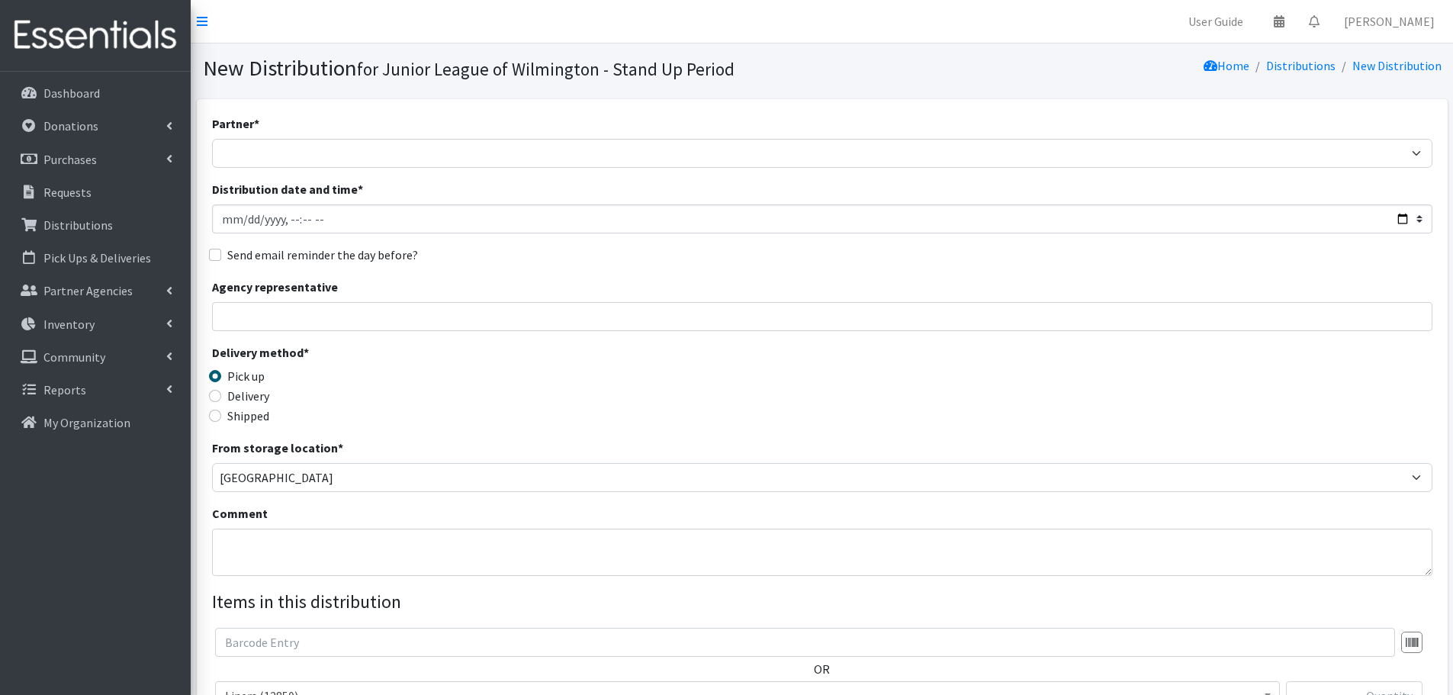
click at [307, 169] on div "Partner * [GEOGRAPHIC_DATA] [PERSON_NAME] Apartments (Better Tomorrows) Charity…" at bounding box center [822, 461] width 1220 height 695
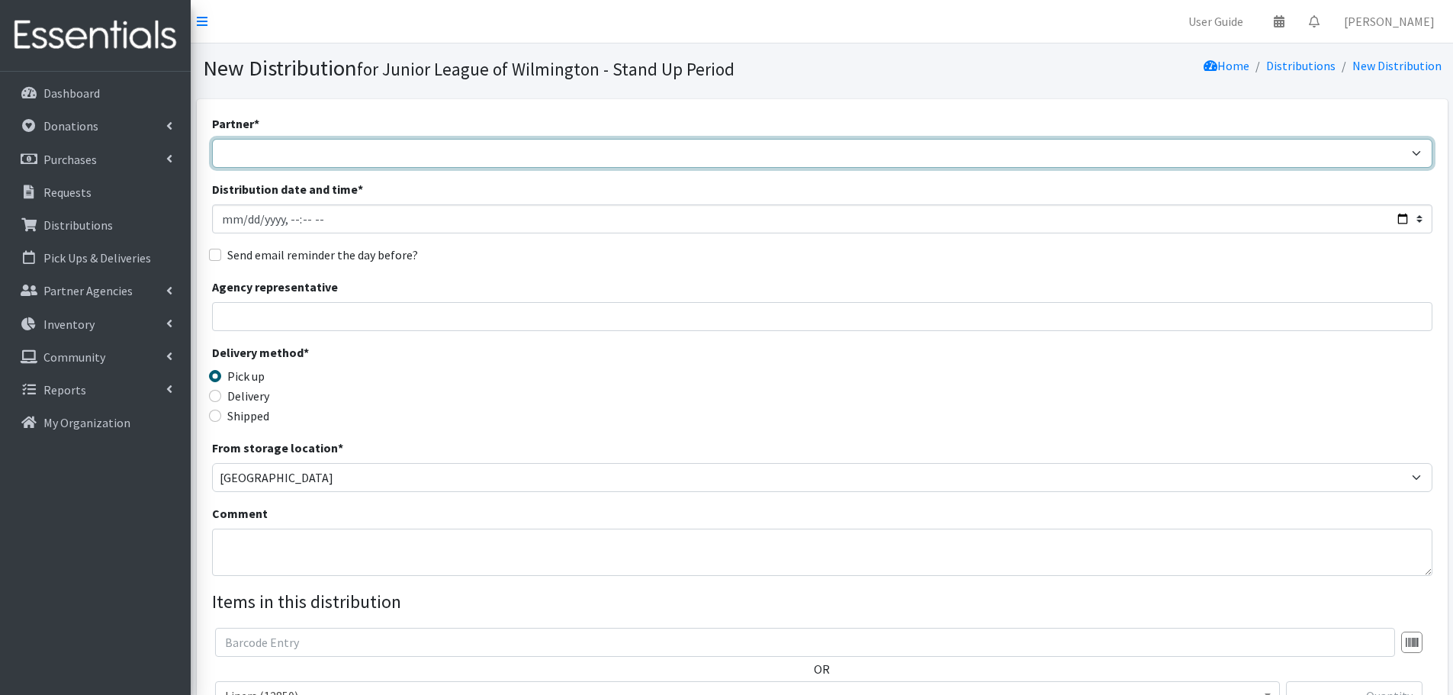
click at [311, 159] on select "[GEOGRAPHIC_DATA] [PERSON_NAME][GEOGRAPHIC_DATA] (Better Tomorrows) Charity Cro…" at bounding box center [822, 153] width 1220 height 29
select select "2325"
click at [212, 139] on select "[GEOGRAPHIC_DATA] [PERSON_NAME][GEOGRAPHIC_DATA] (Better Tomorrows) Charity Cro…" at bounding box center [822, 153] width 1220 height 29
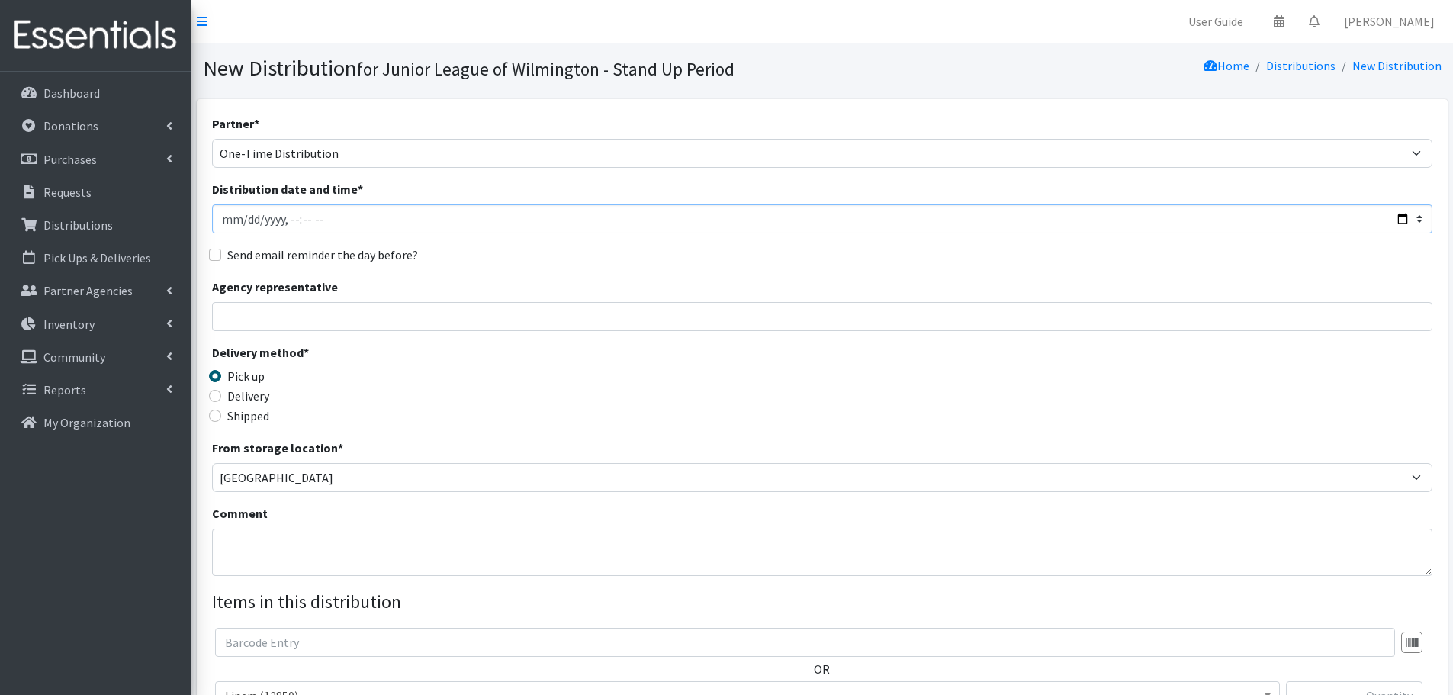
click at [259, 220] on input "Distribution date and time *" at bounding box center [822, 218] width 1220 height 29
click at [244, 220] on input "Distribution date and time *" at bounding box center [822, 218] width 1220 height 29
click at [1401, 223] on input "Distribution date and time *" at bounding box center [822, 218] width 1220 height 29
type input "[DATE]T15:30"
click at [737, 276] on div "Partner * [GEOGRAPHIC_DATA] [PERSON_NAME] Apartments (Better Tomorrows) Charity…" at bounding box center [822, 461] width 1220 height 695
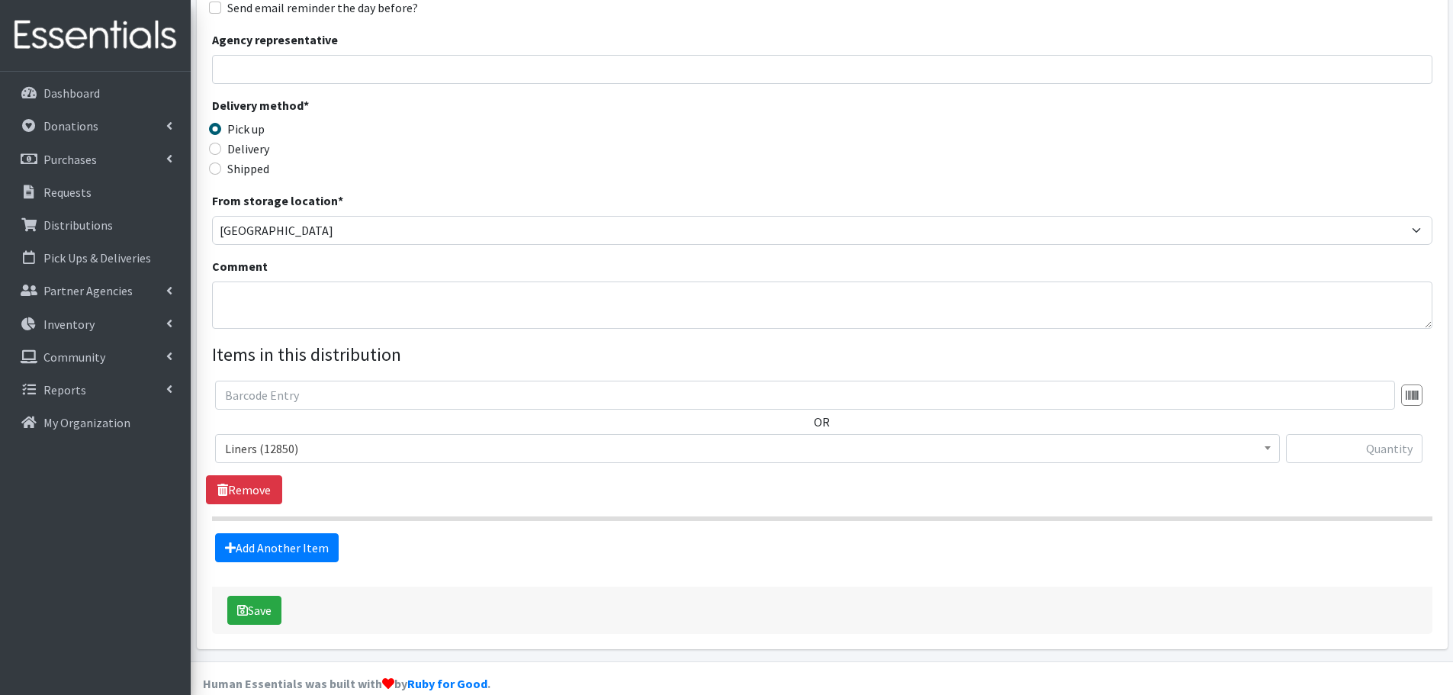
scroll to position [271, 0]
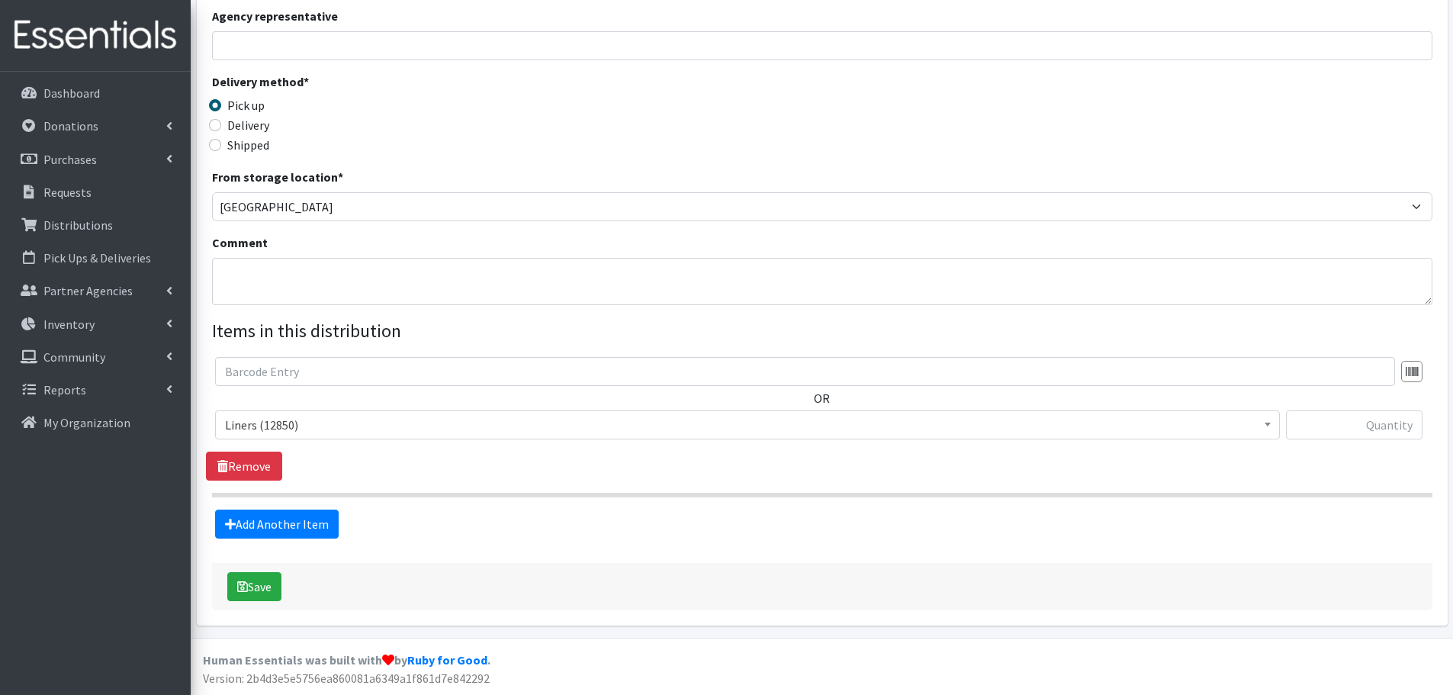
click at [666, 424] on span "Liners (12850)" at bounding box center [747, 424] width 1045 height 21
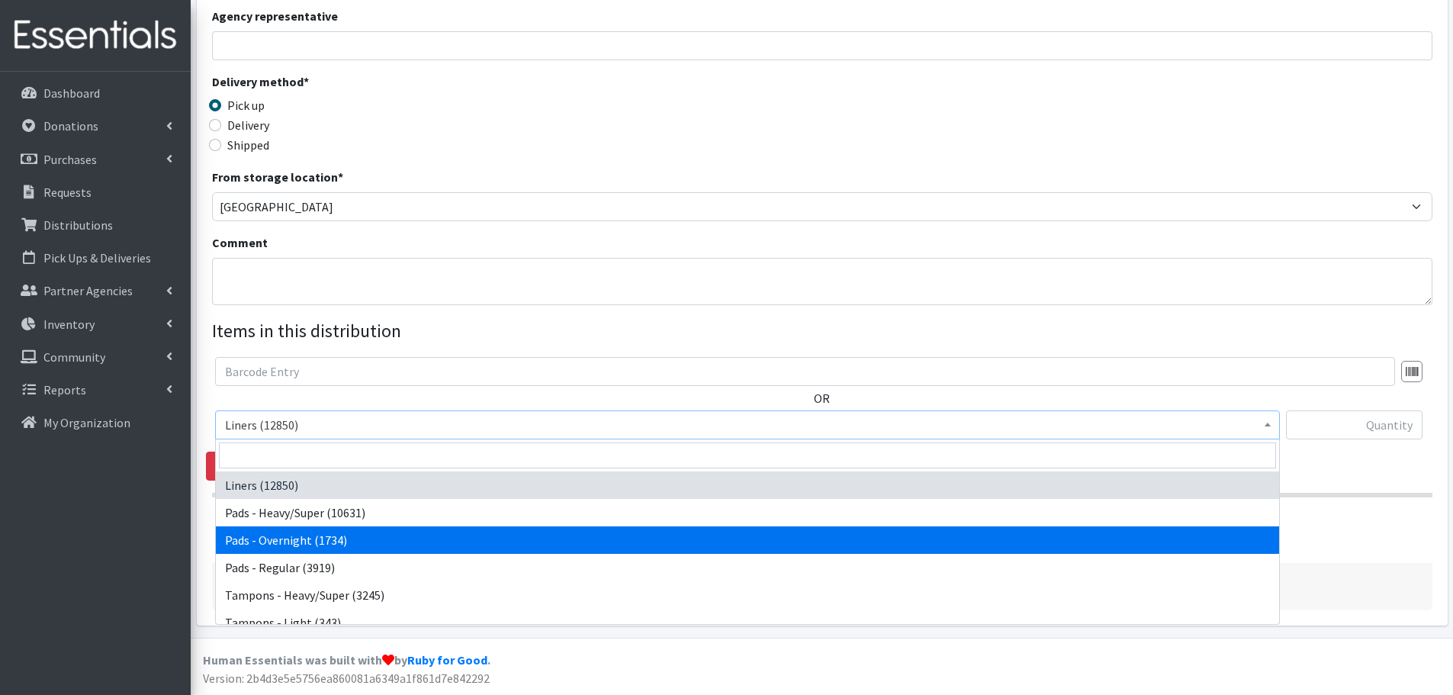
select select "6758"
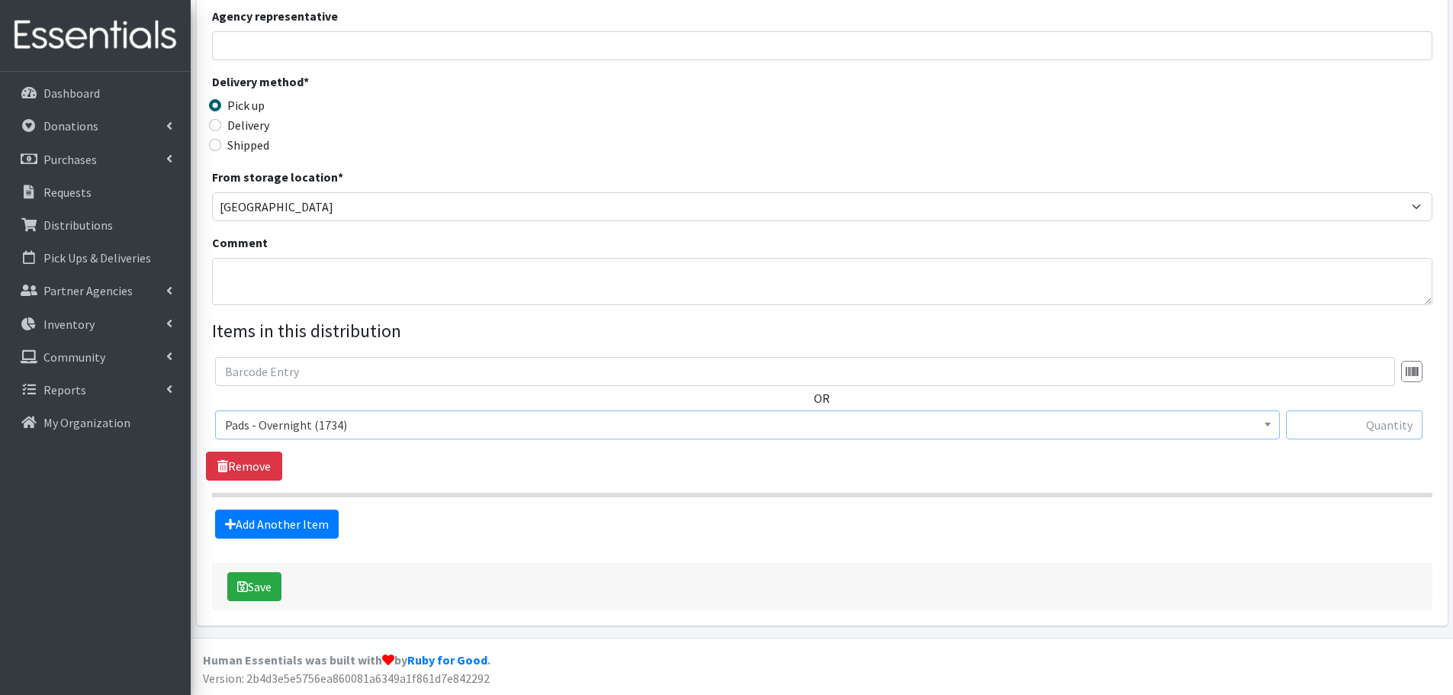
click at [1327, 415] on input "text" at bounding box center [1354, 424] width 137 height 29
type input "58"
click at [299, 520] on link "Add Another Item" at bounding box center [277, 524] width 124 height 29
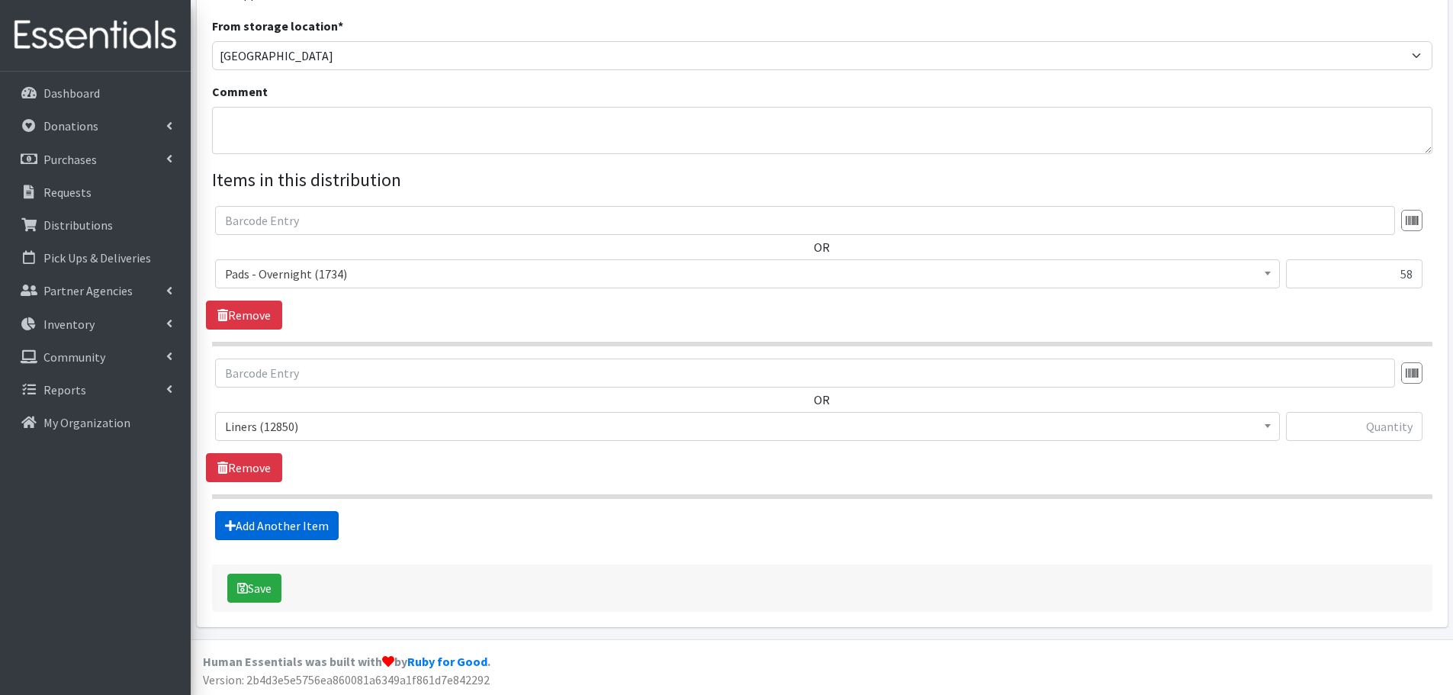
scroll to position [423, 0]
click at [1254, 432] on span "Liners (12850)" at bounding box center [747, 424] width 1045 height 21
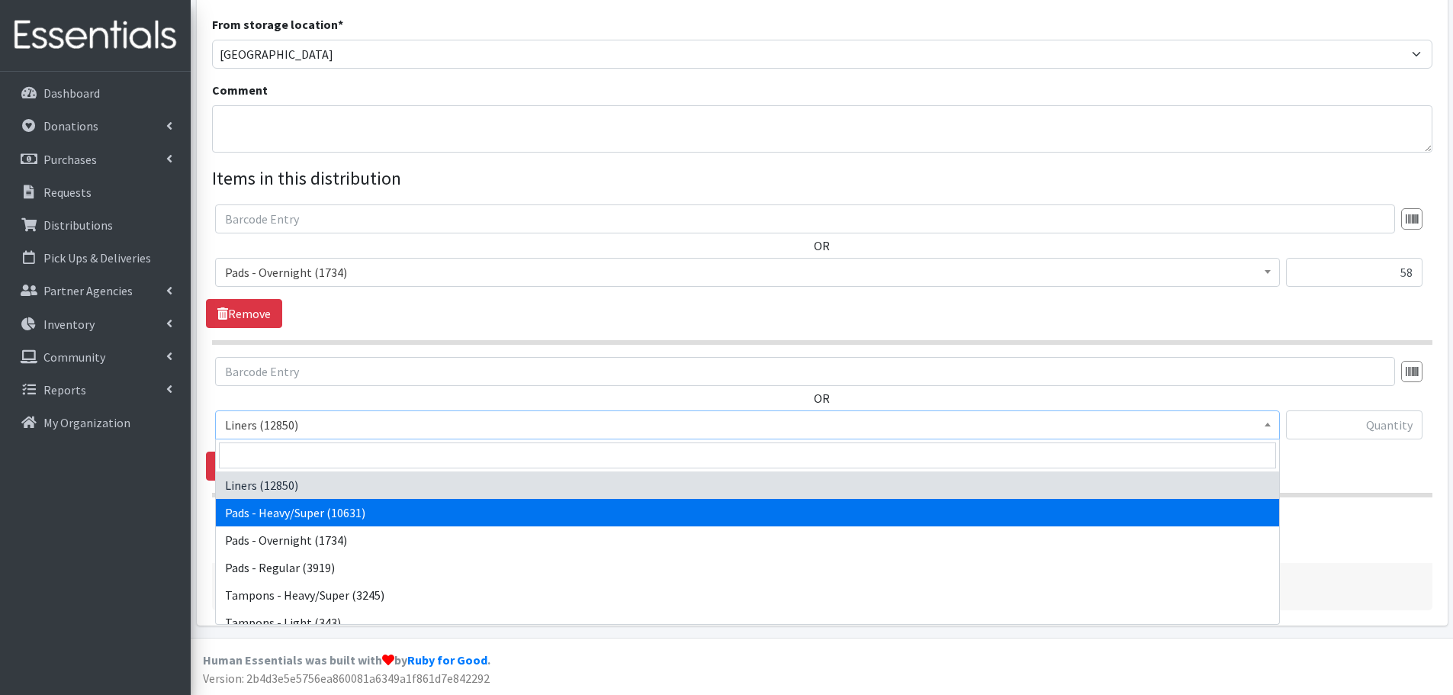
select select "6757"
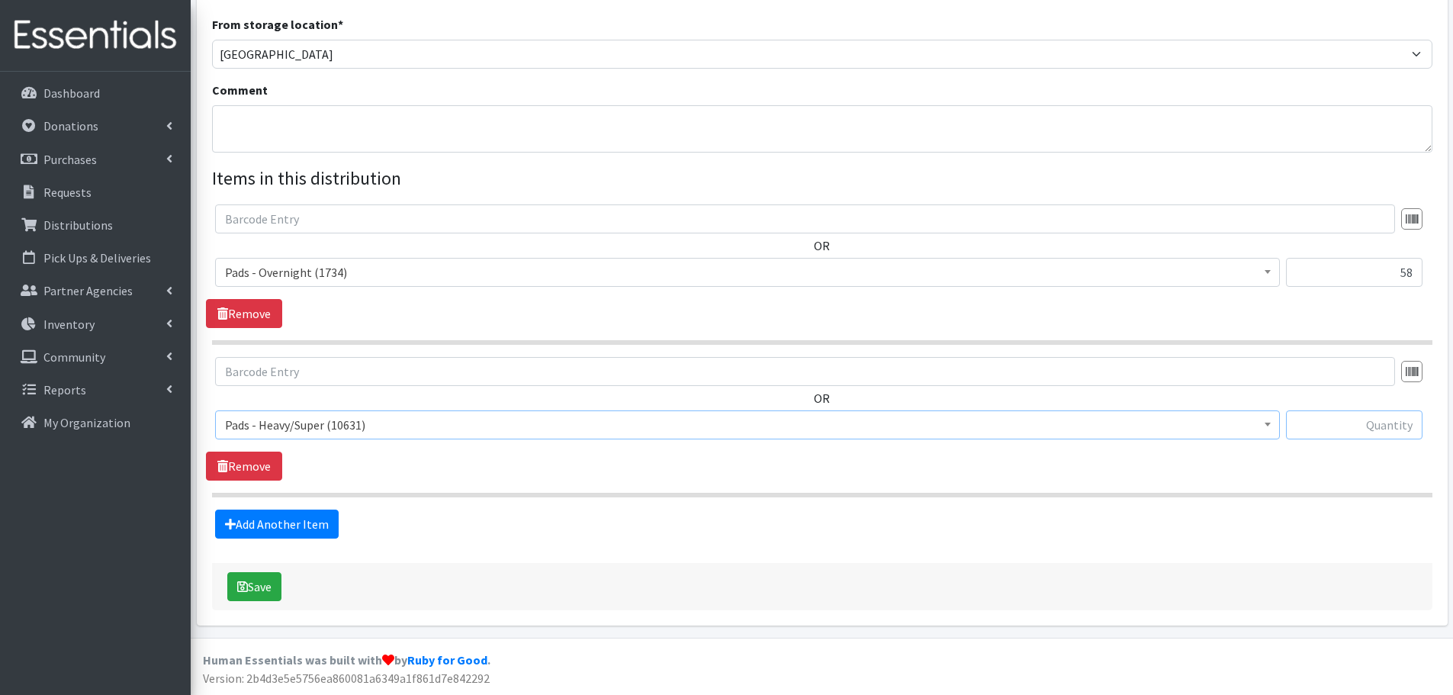
click at [1349, 430] on input "text" at bounding box center [1354, 424] width 137 height 29
type input "48"
click at [312, 529] on link "Add Another Item" at bounding box center [277, 524] width 124 height 29
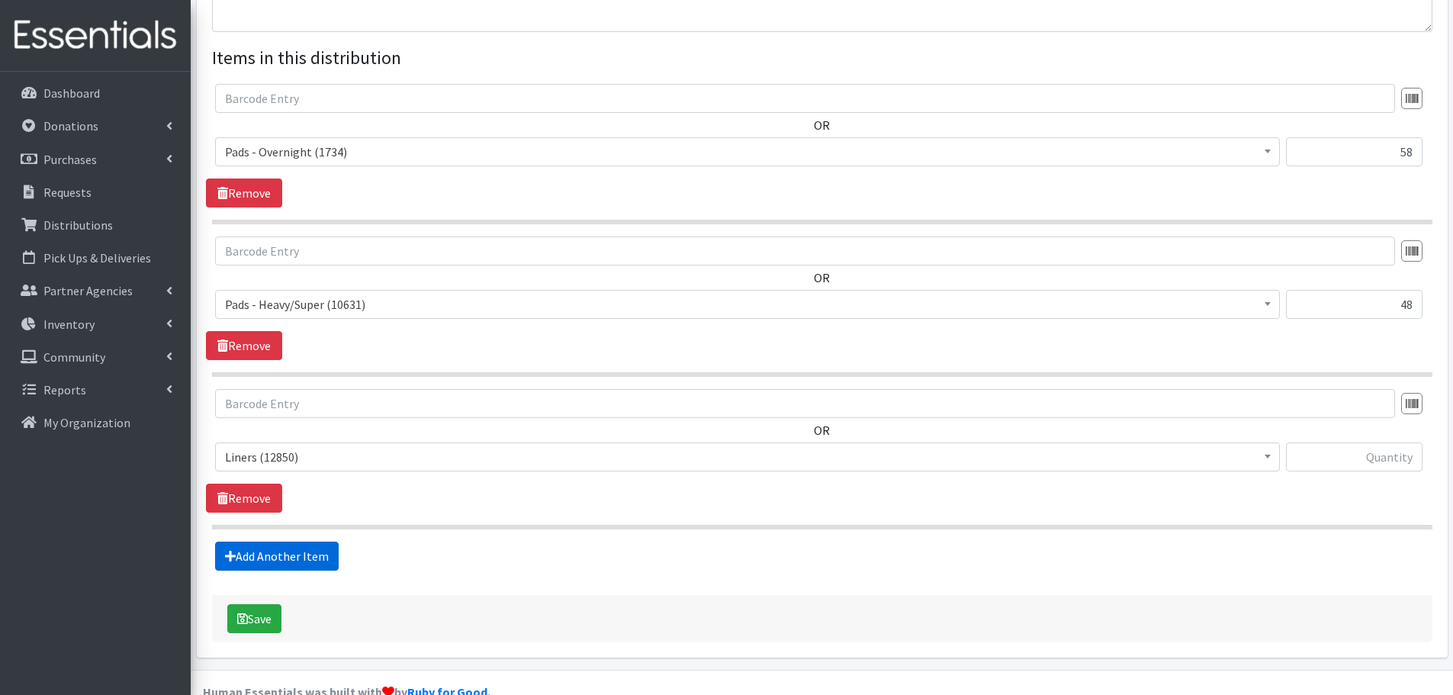
scroll to position [576, 0]
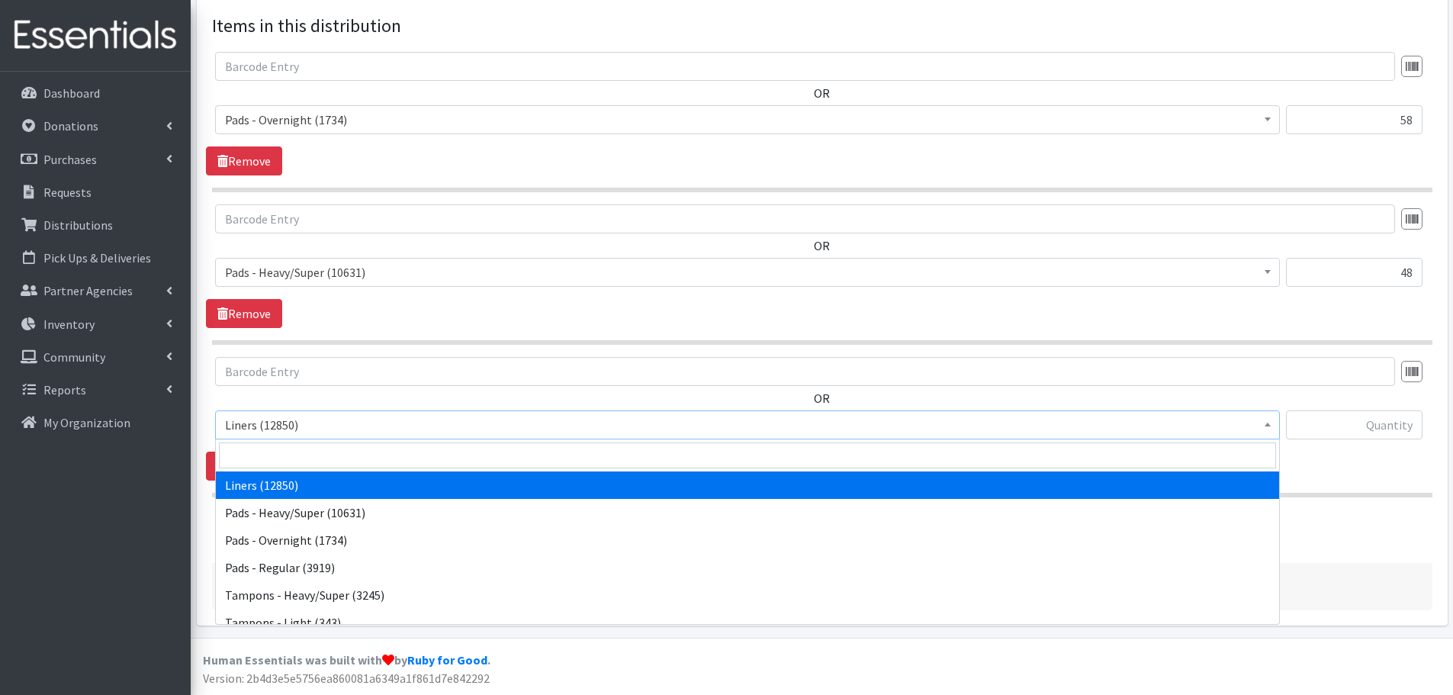
click at [334, 424] on span "Liners (12850)" at bounding box center [747, 424] width 1045 height 21
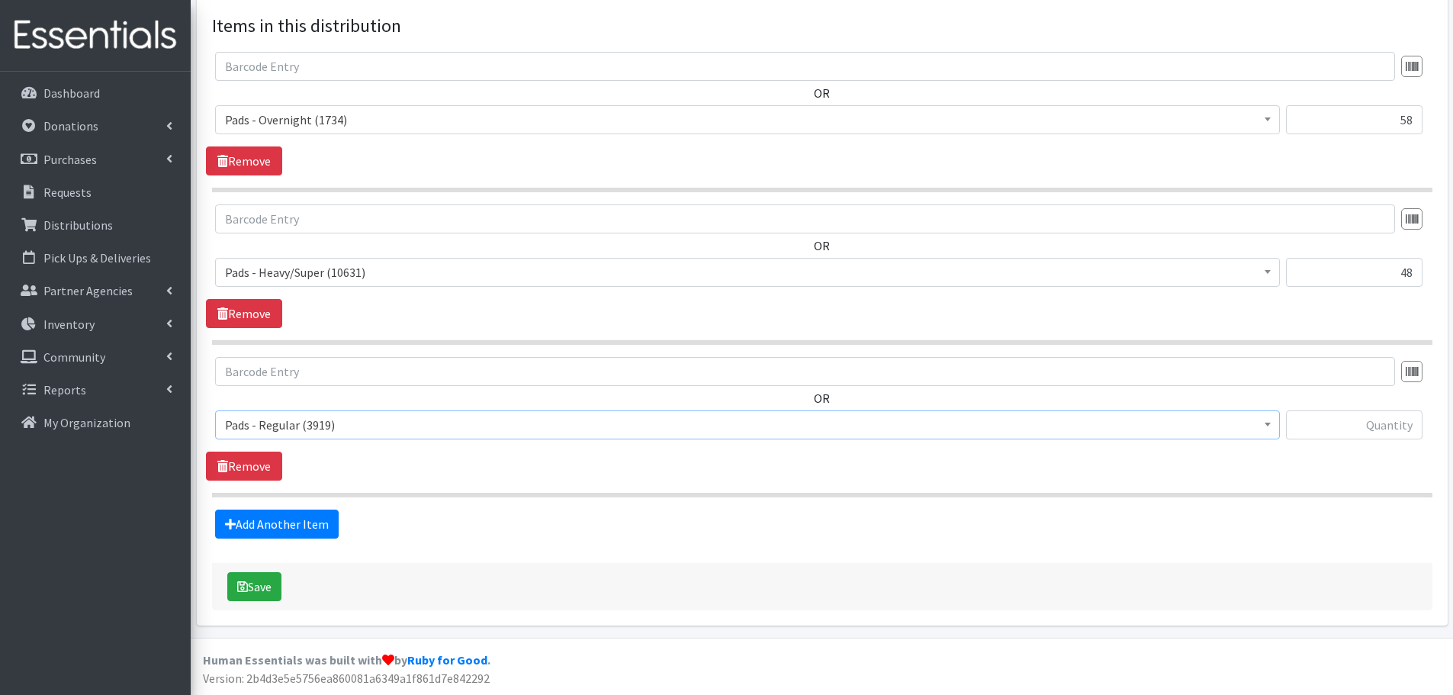
select select "5088"
click at [1358, 426] on input "text" at bounding box center [1354, 424] width 137 height 29
type input "98"
click at [1371, 475] on div "OR Liners (12850) Pads - Heavy/Super (10631) Pads - Overnight (1734) Pads - Reg…" at bounding box center [822, 419] width 1232 height 124
click at [268, 585] on button "Save" at bounding box center [254, 586] width 54 height 29
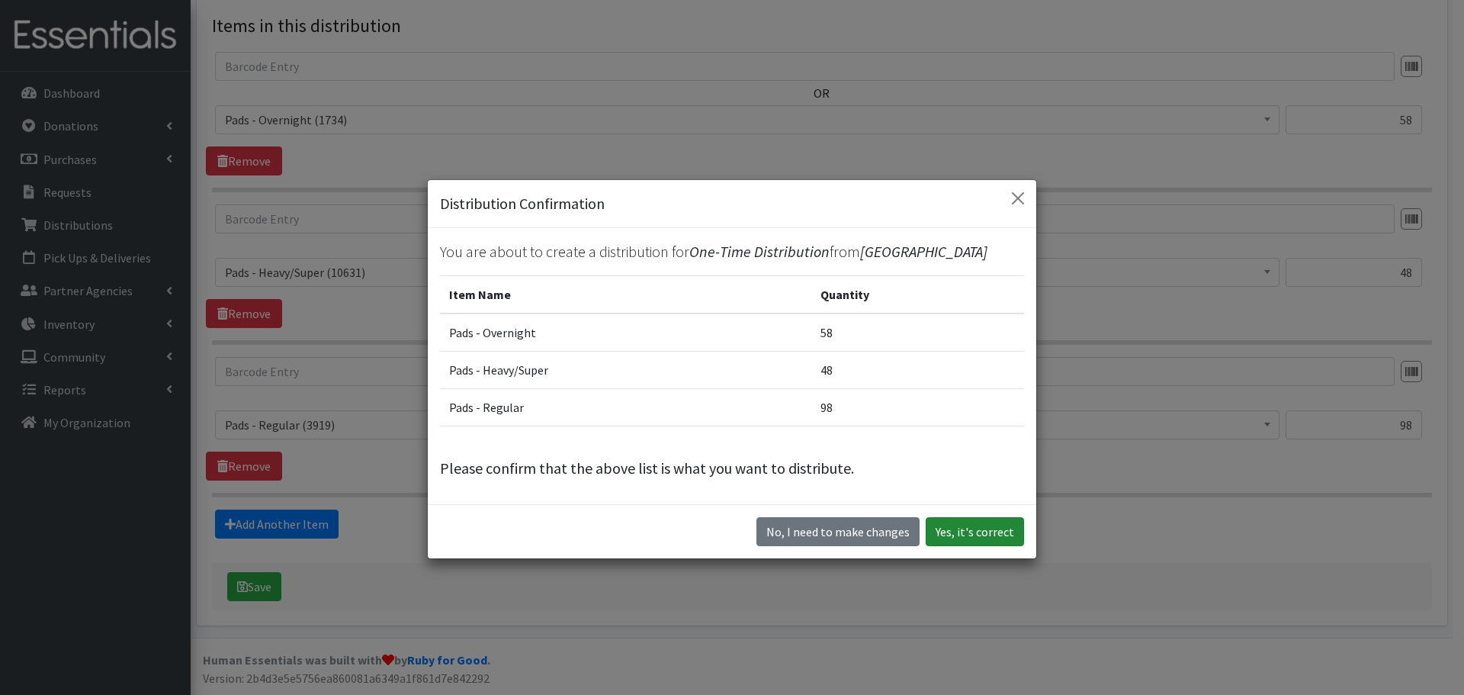
click at [963, 526] on button "Yes, it's correct" at bounding box center [975, 531] width 98 height 29
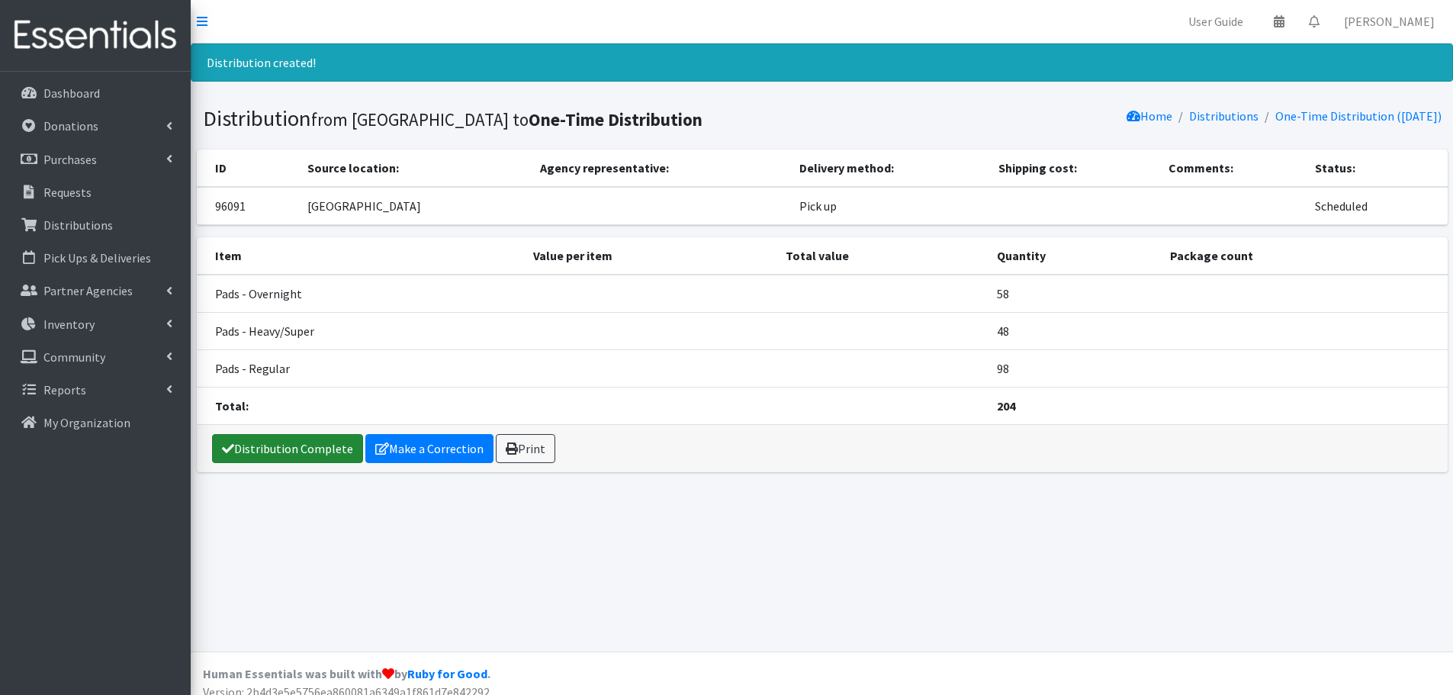
click at [290, 448] on link "Distribution Complete" at bounding box center [287, 448] width 151 height 29
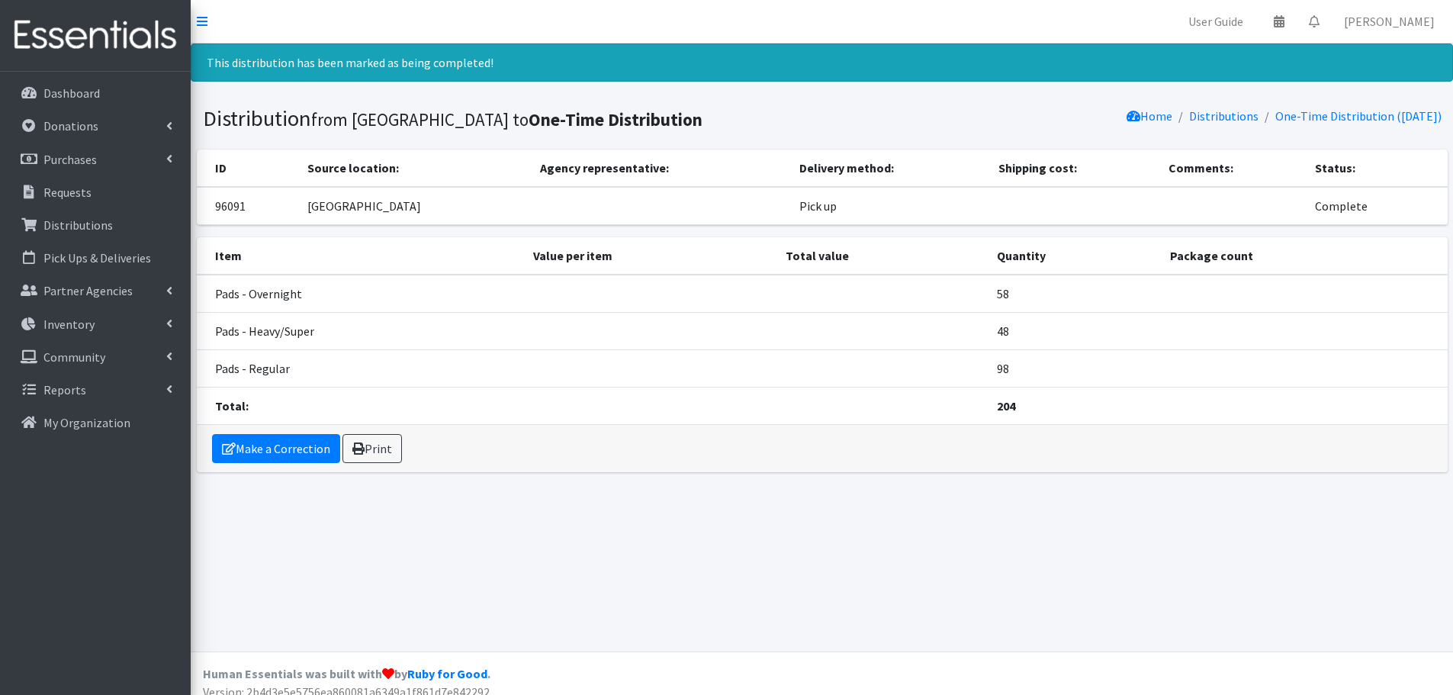
click at [465, 526] on div "This distribution has been marked as being completed! Distribution from [GEOGRA…" at bounding box center [822, 347] width 1262 height 608
click at [171, 327] on icon at bounding box center [169, 323] width 6 height 12
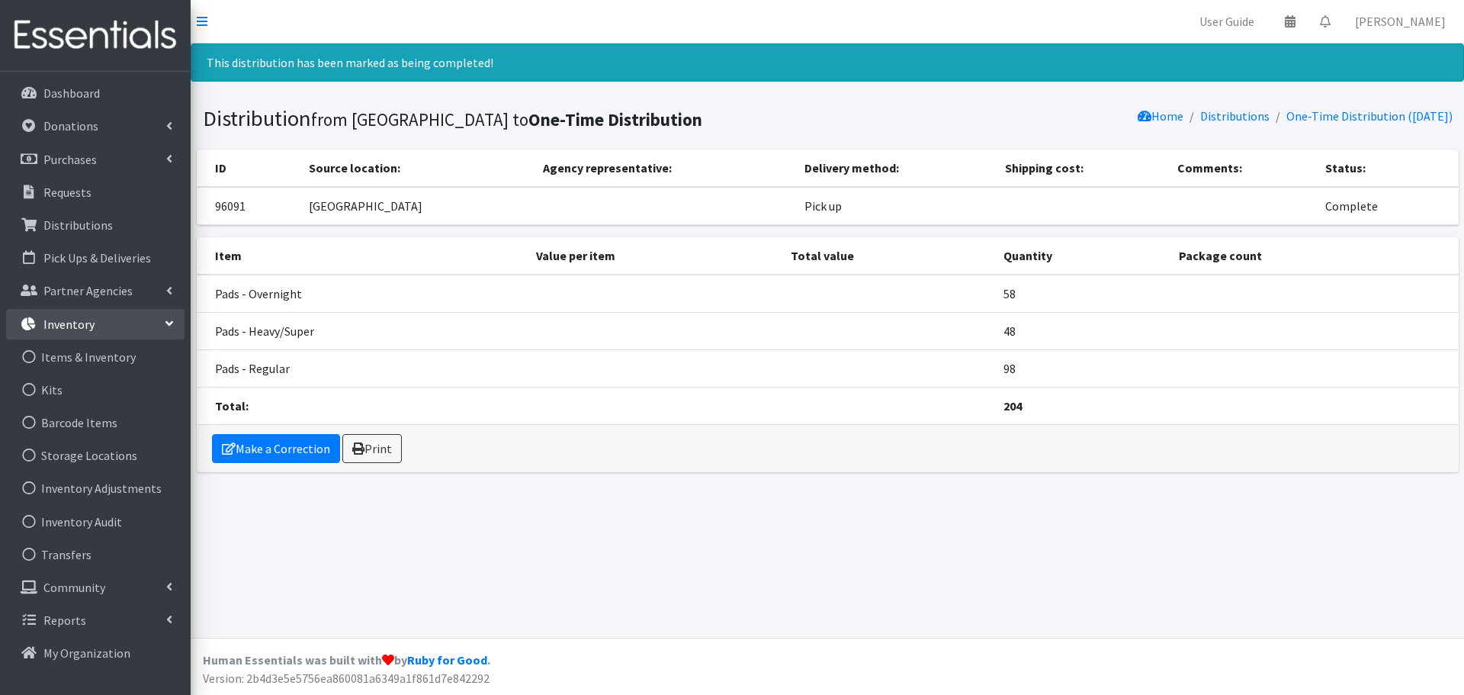
click at [69, 323] on p "Inventory" at bounding box center [68, 324] width 51 height 15
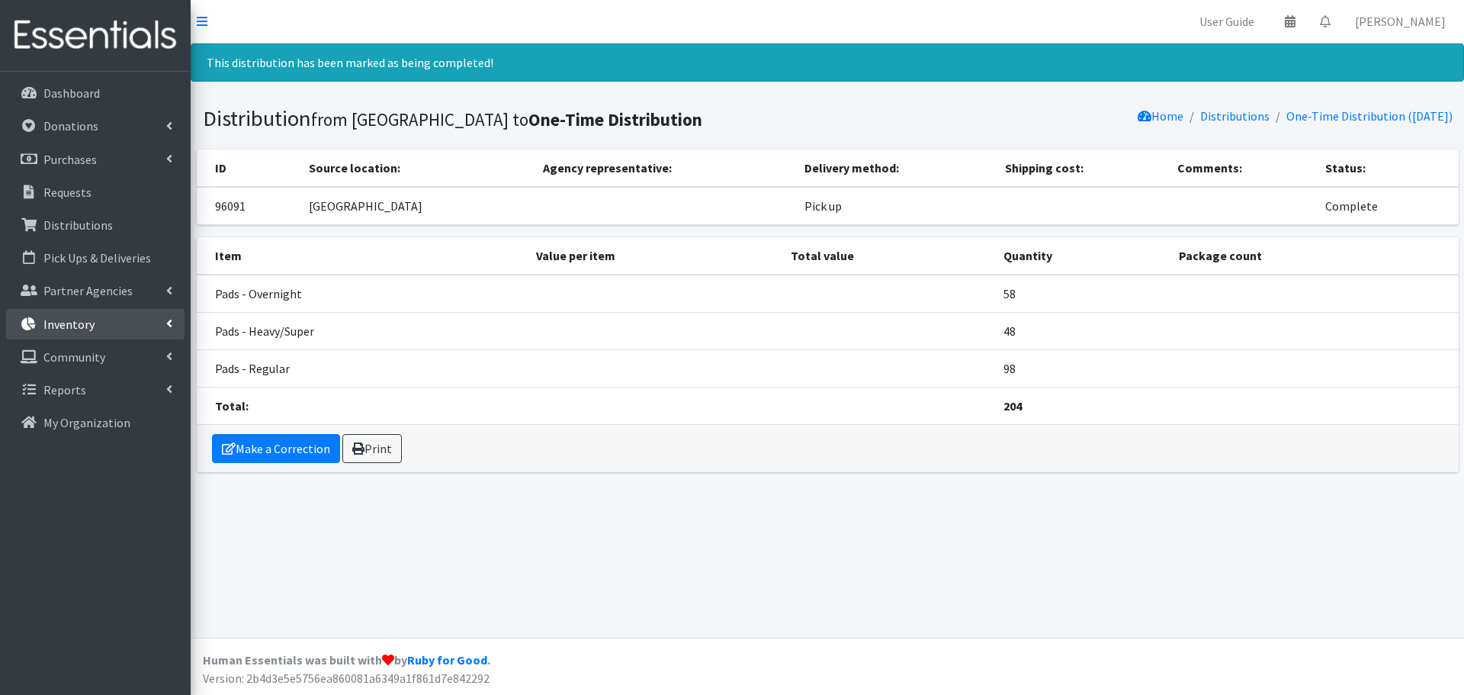
click at [69, 325] on p "Inventory" at bounding box center [68, 324] width 51 height 15
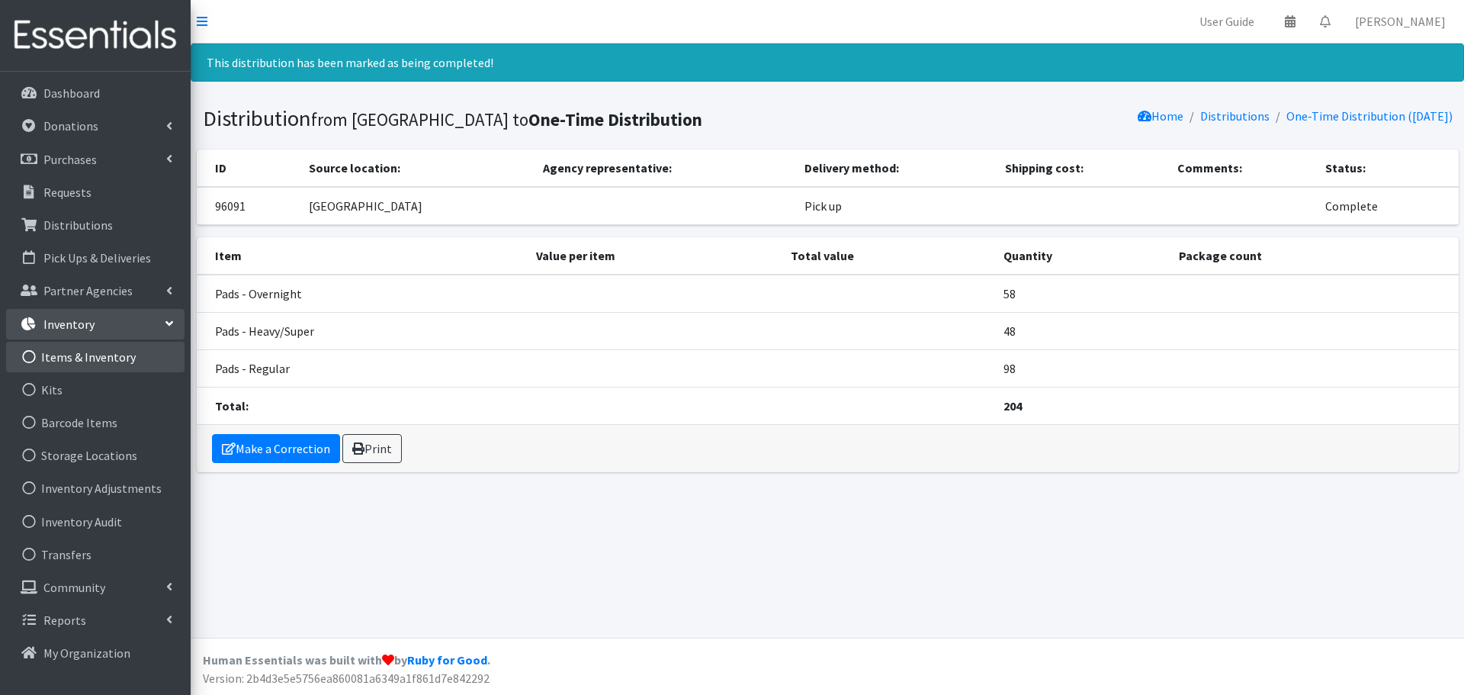
click at [71, 359] on link "Items & Inventory" at bounding box center [95, 357] width 178 height 31
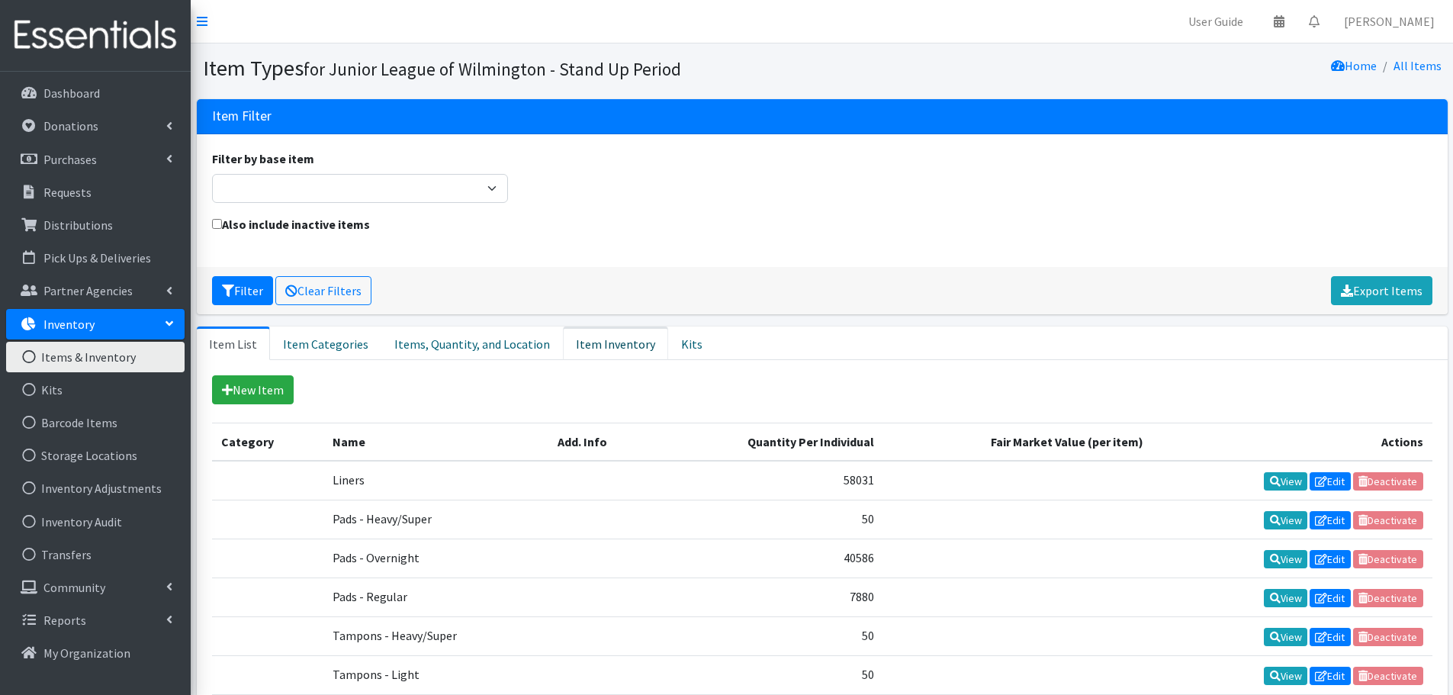
click at [616, 347] on link "Item Inventory" at bounding box center [615, 343] width 105 height 34
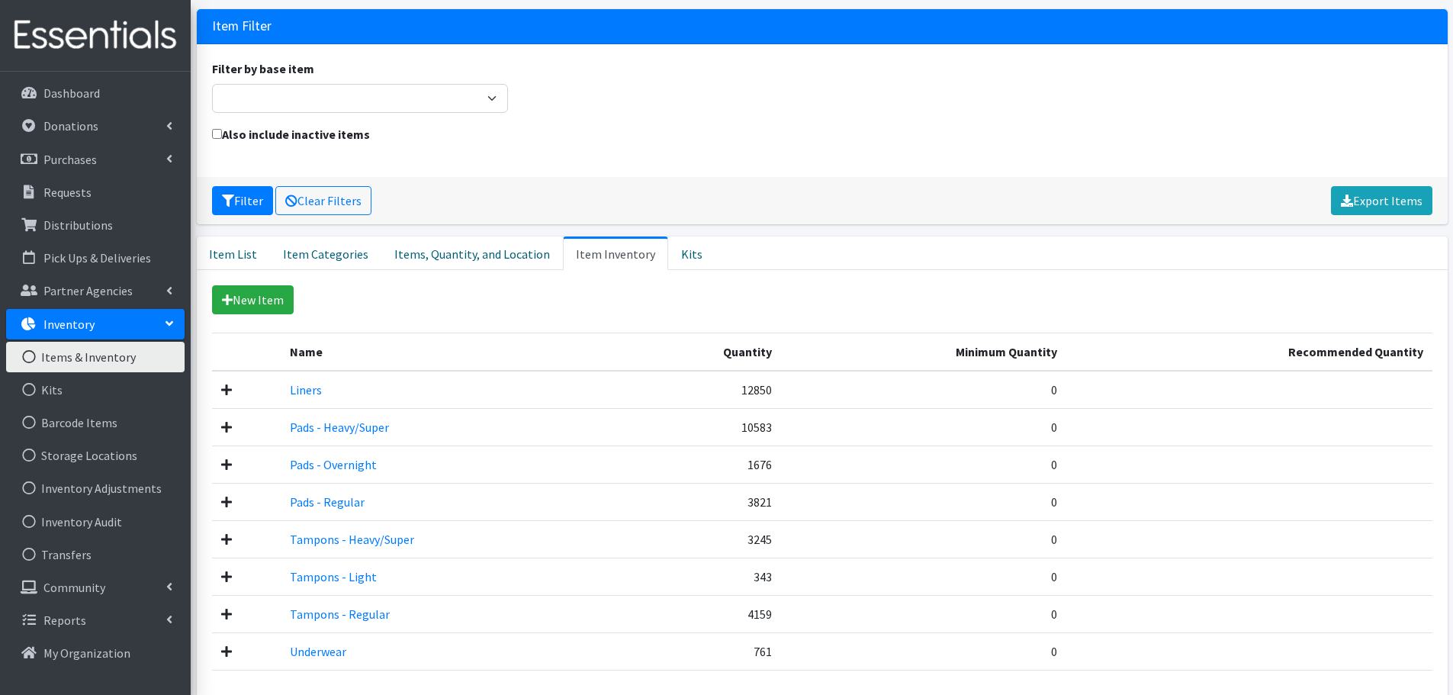
scroll to position [162, 0]
